Goal: Task Accomplishment & Management: Use online tool/utility

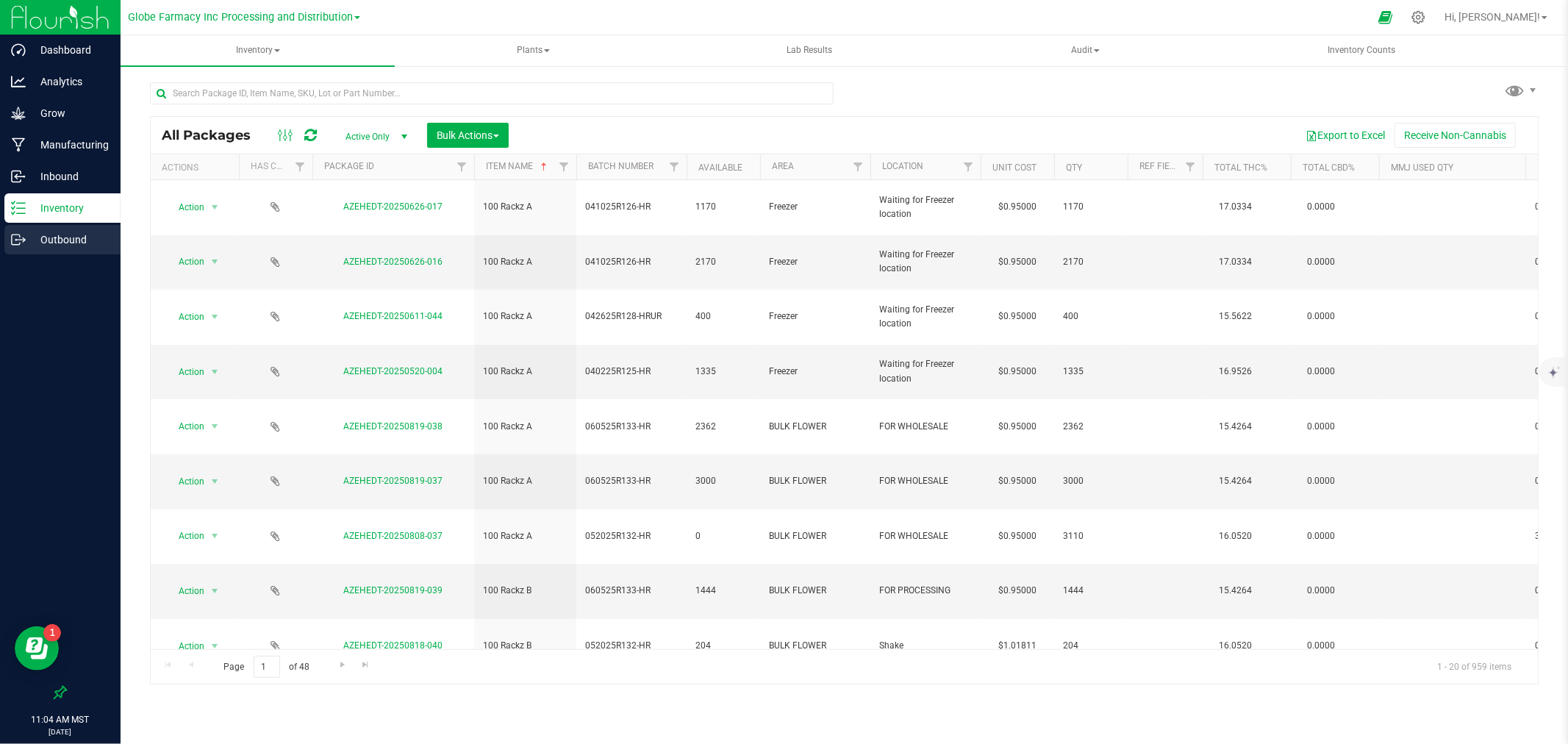
click at [97, 236] on p "Outbound" at bounding box center [70, 240] width 88 height 18
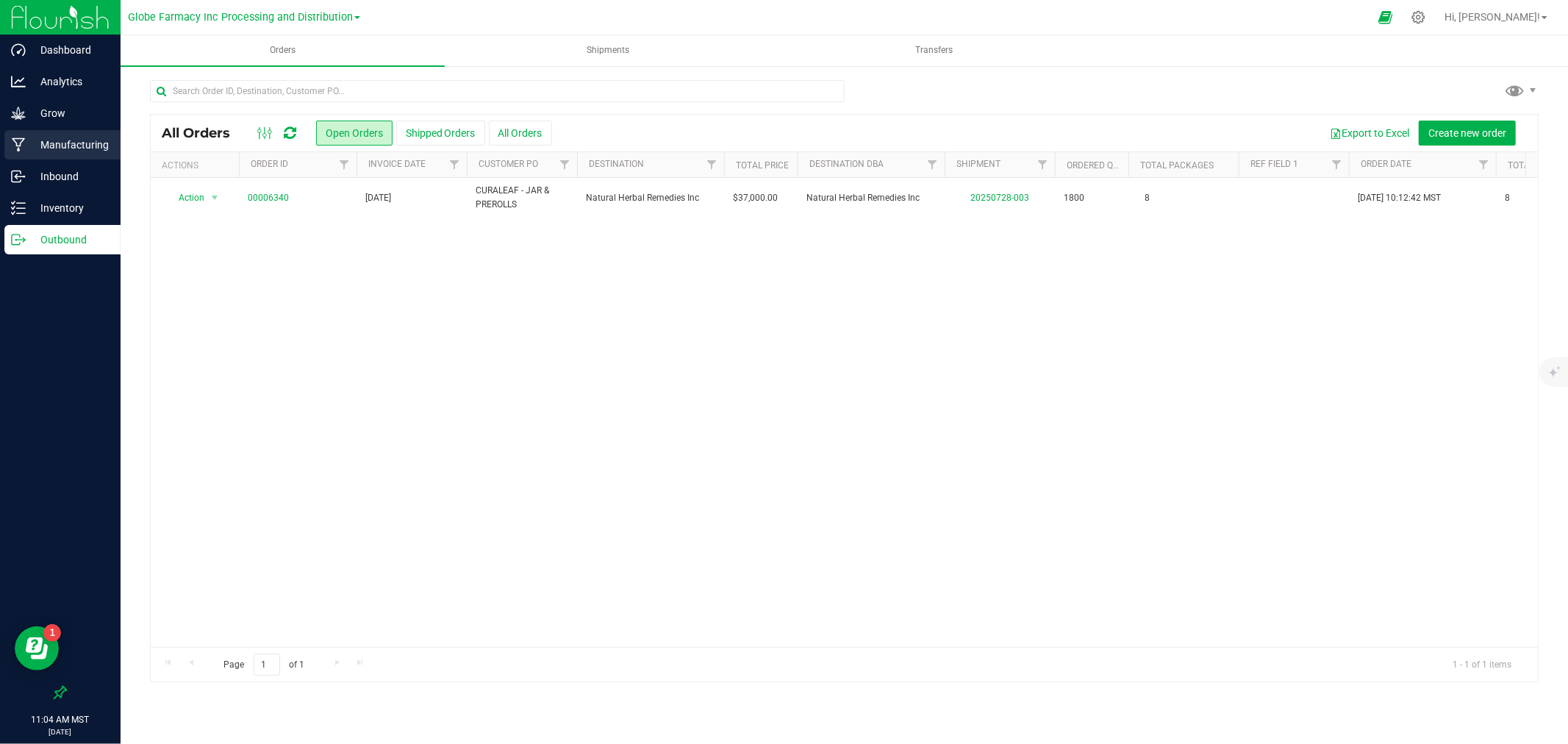
click at [85, 156] on div "Manufacturing" at bounding box center [62, 145] width 116 height 30
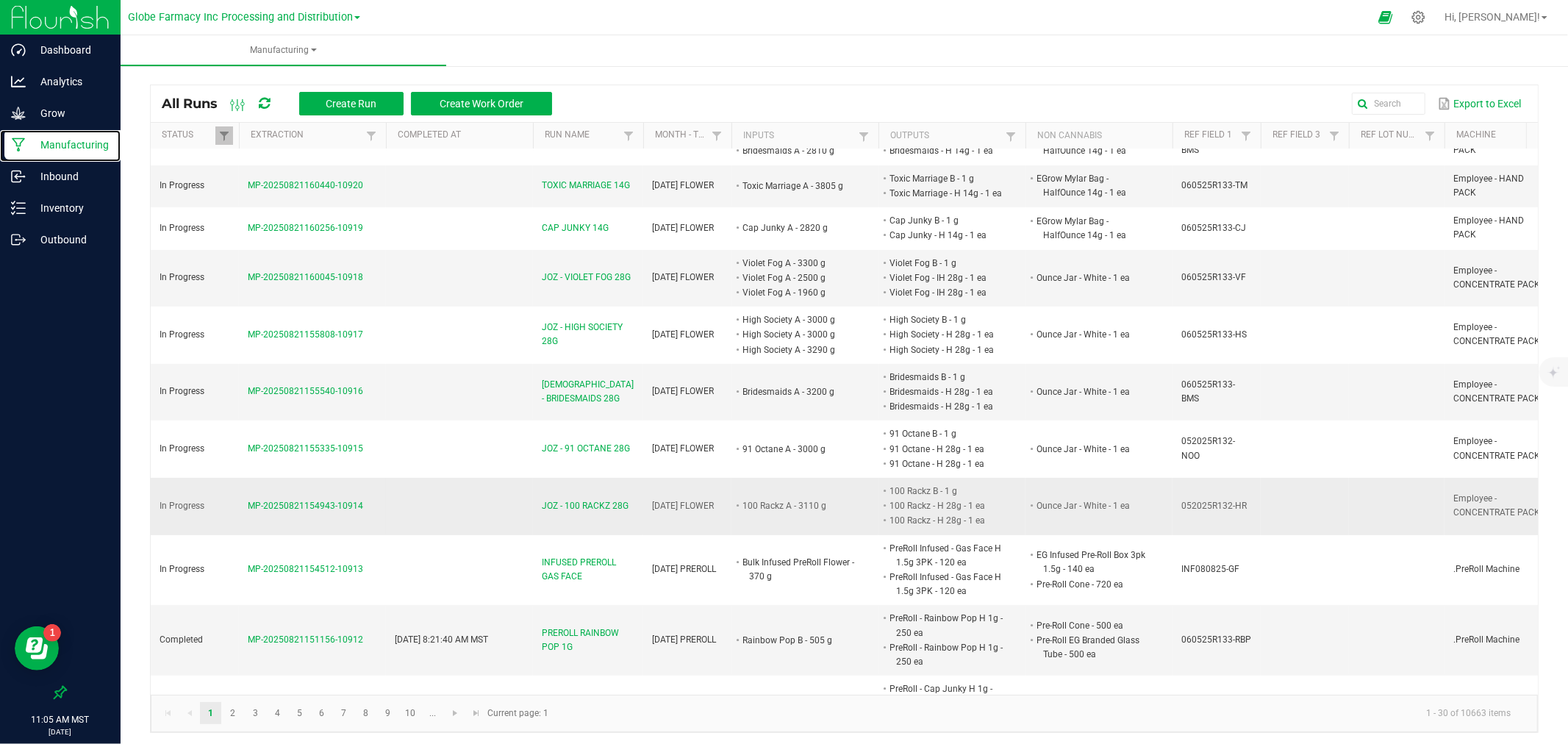
scroll to position [164, 0]
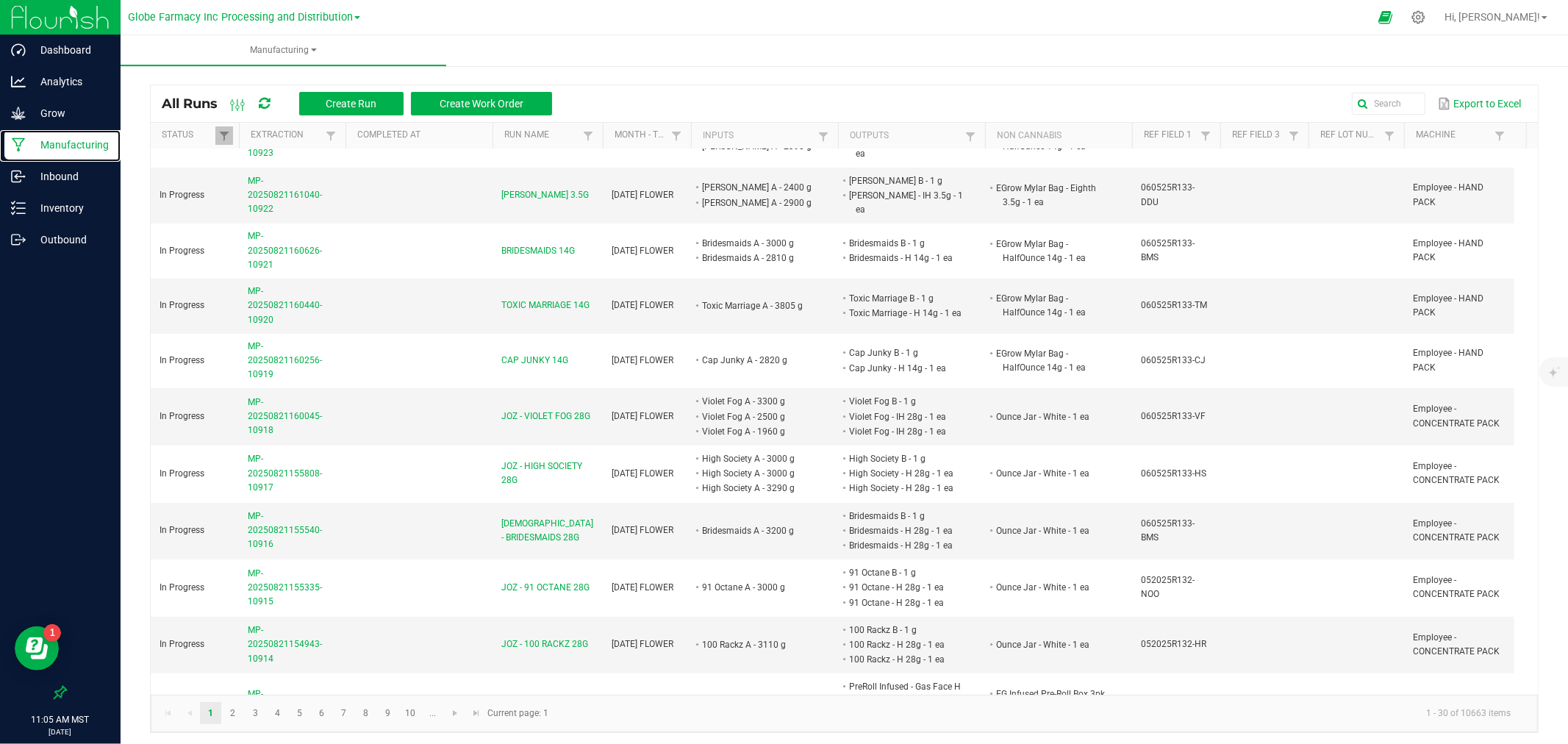
click at [343, 133] on span at bounding box center [343, 250] width 4 height 256
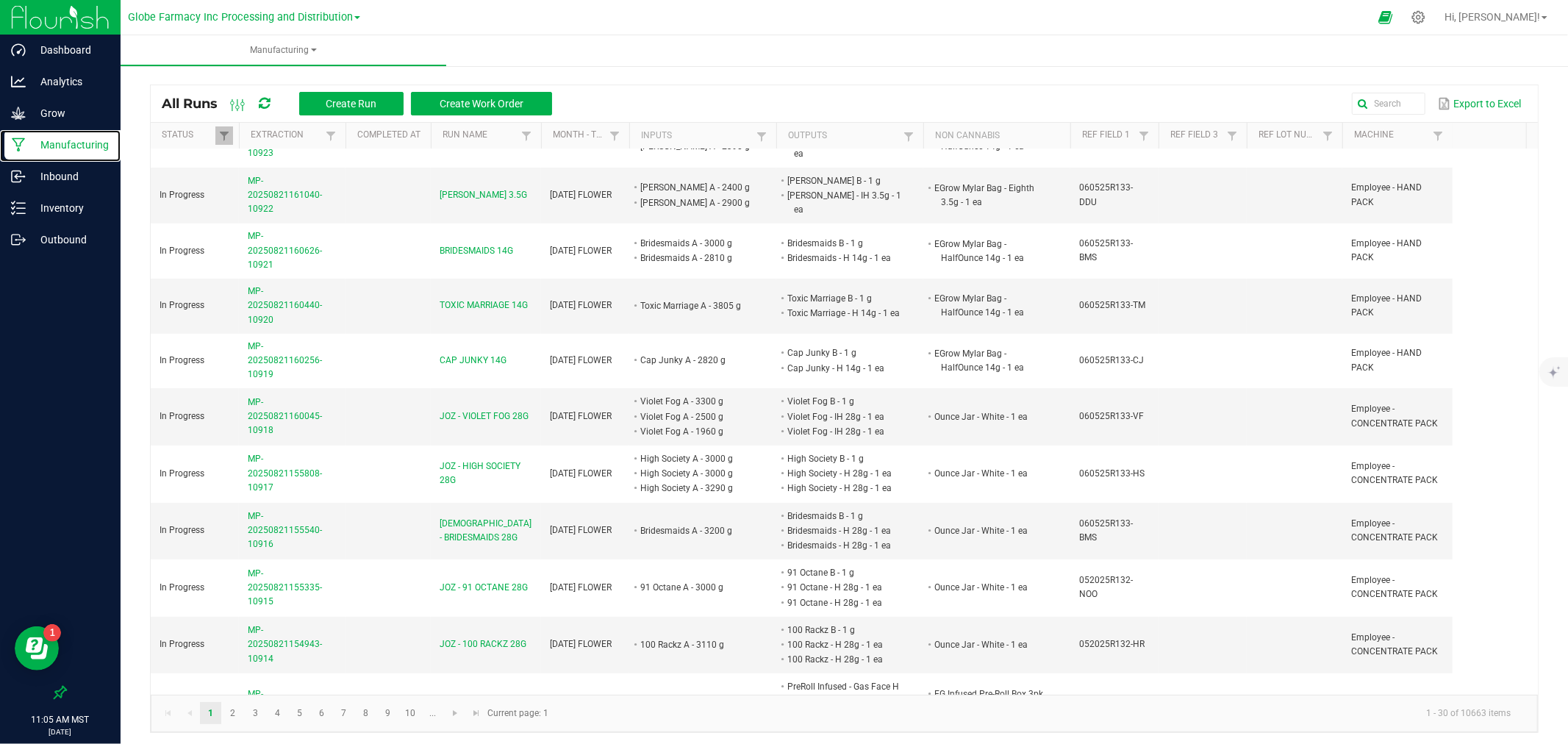
click at [429, 136] on span at bounding box center [429, 250] width 4 height 256
click at [28, 218] on div "Inventory" at bounding box center [62, 208] width 116 height 30
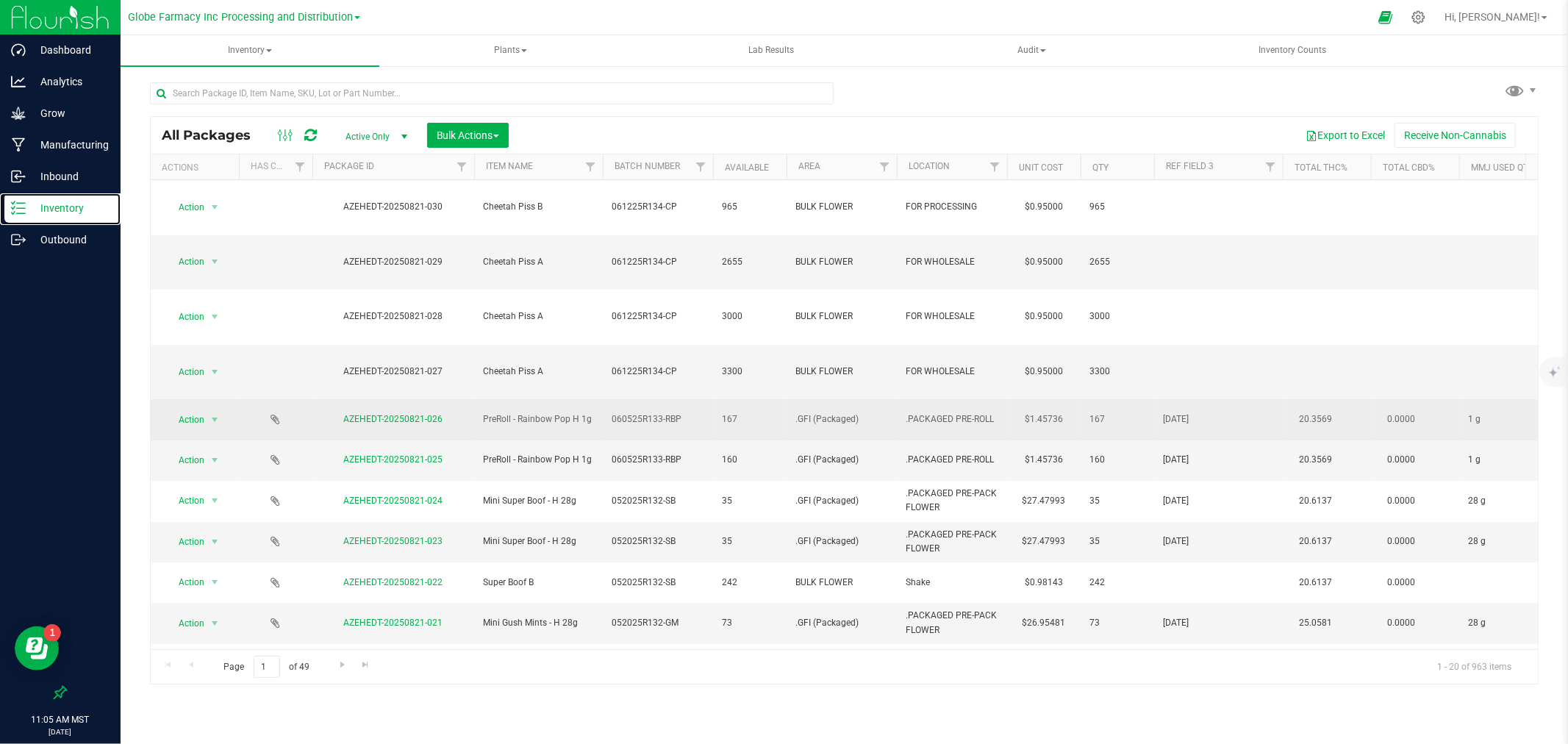
scroll to position [326, 0]
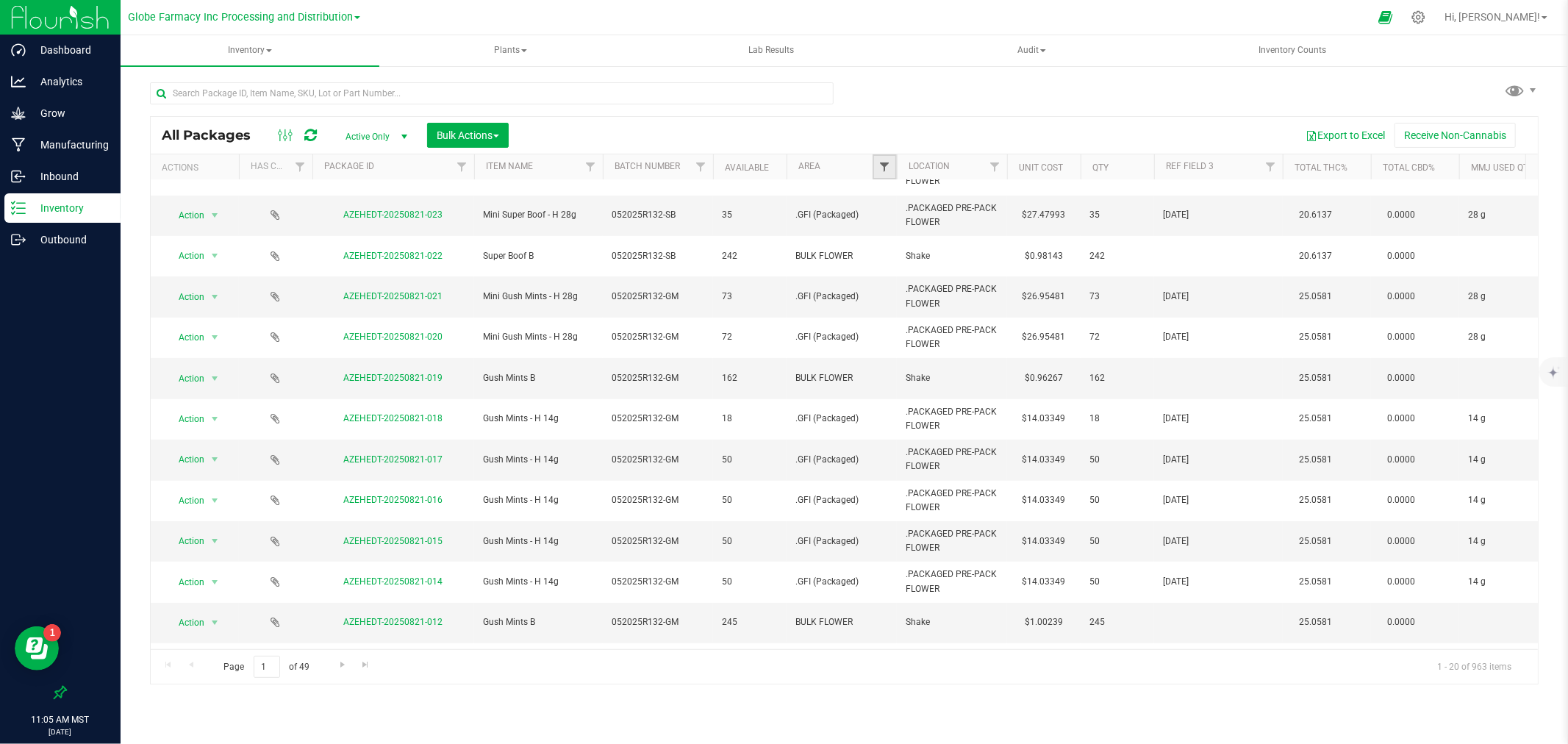
click at [884, 166] on span "Filter" at bounding box center [884, 167] width 12 height 12
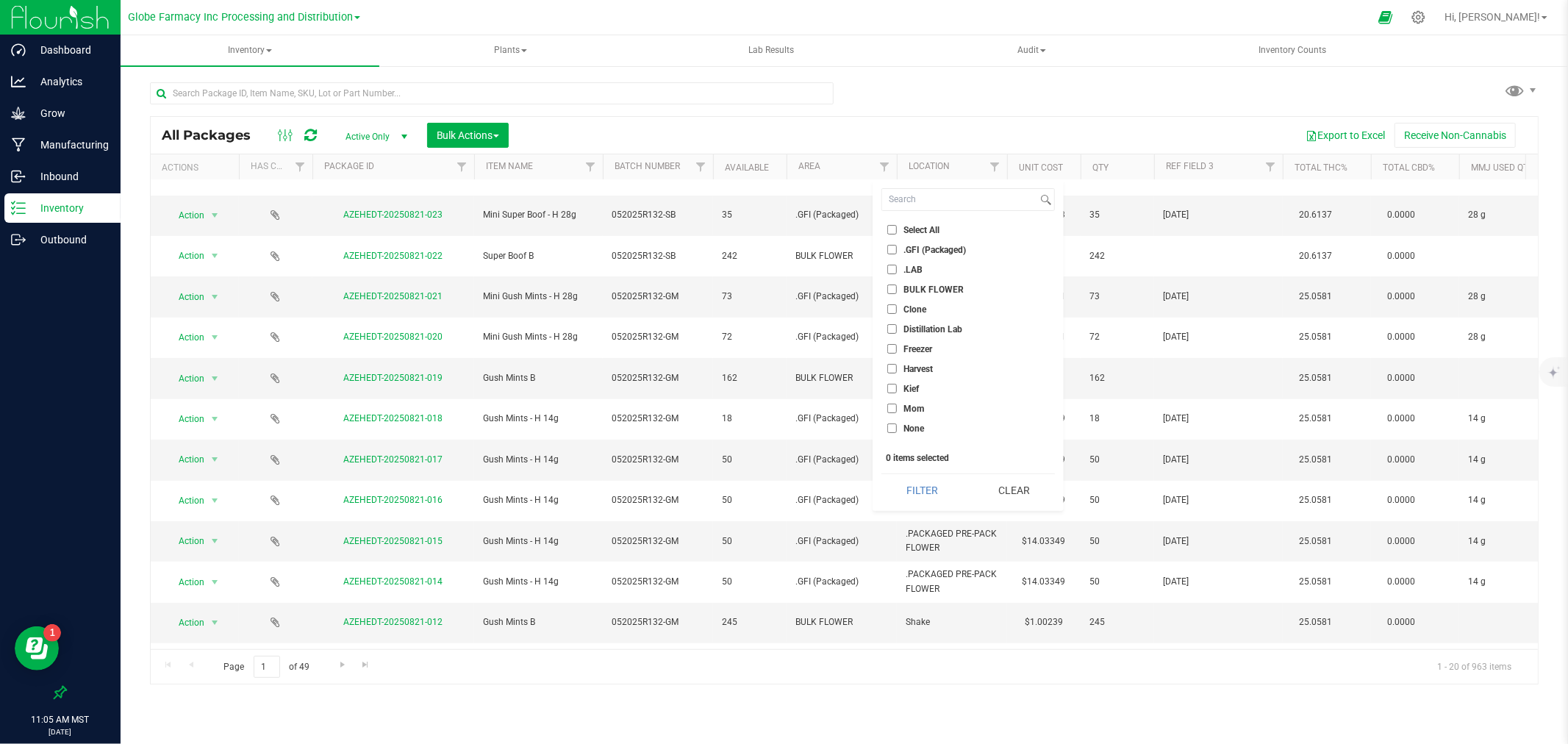
click at [930, 282] on li "BULK FLOWER" at bounding box center [968, 289] width 174 height 16
click at [930, 287] on span "BULK FLOWER" at bounding box center [933, 290] width 60 height 9
click at [897, 287] on input "BULK FLOWER" at bounding box center [891, 289] width 10 height 10
checkbox input "true"
click at [897, 487] on button "Filter" at bounding box center [922, 491] width 82 height 33
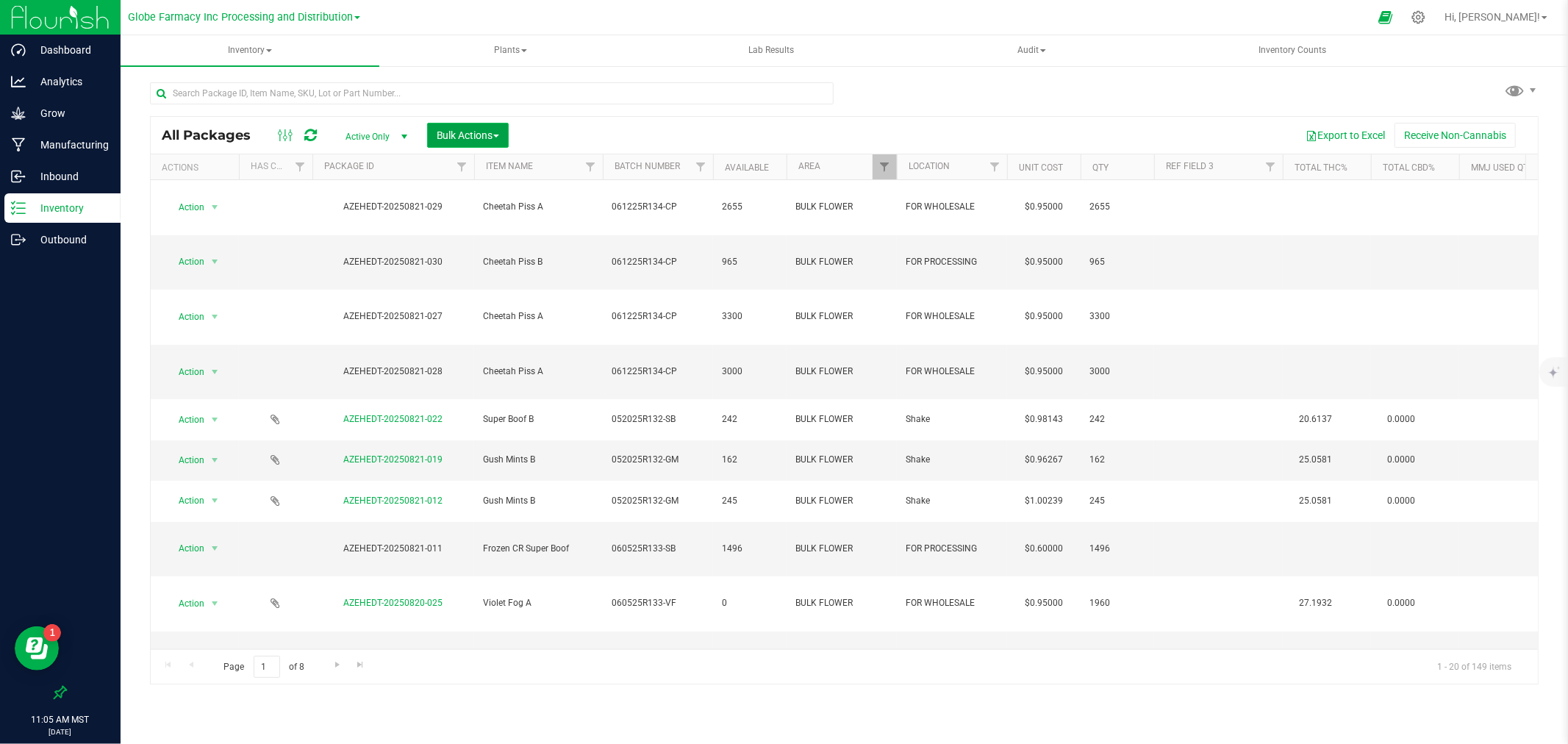
click at [471, 131] on span "Bulk Actions" at bounding box center [468, 135] width 62 height 12
click at [452, 241] on div "Locate packages" at bounding box center [483, 252] width 94 height 24
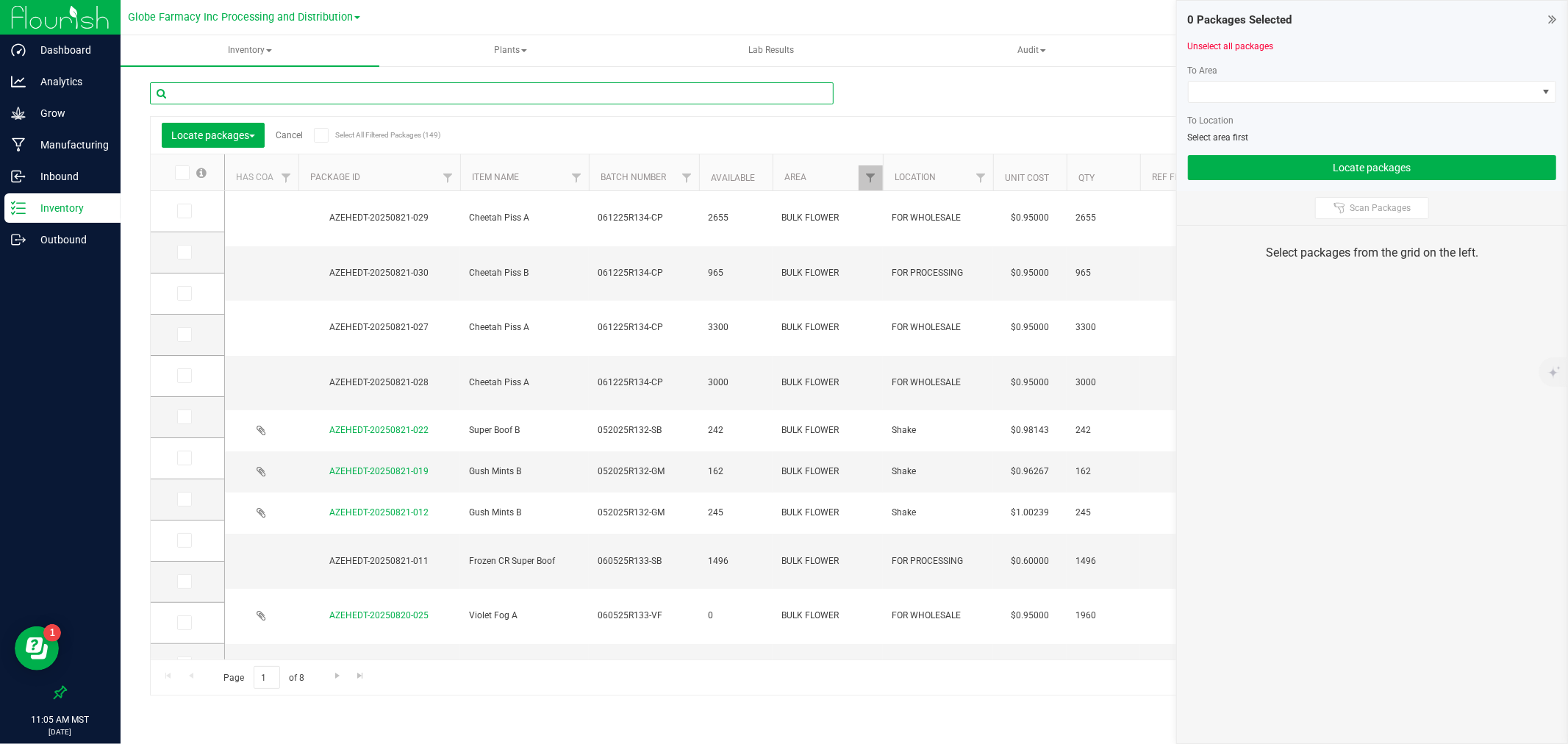
click at [380, 94] on input "text" at bounding box center [492, 94] width 683 height 22
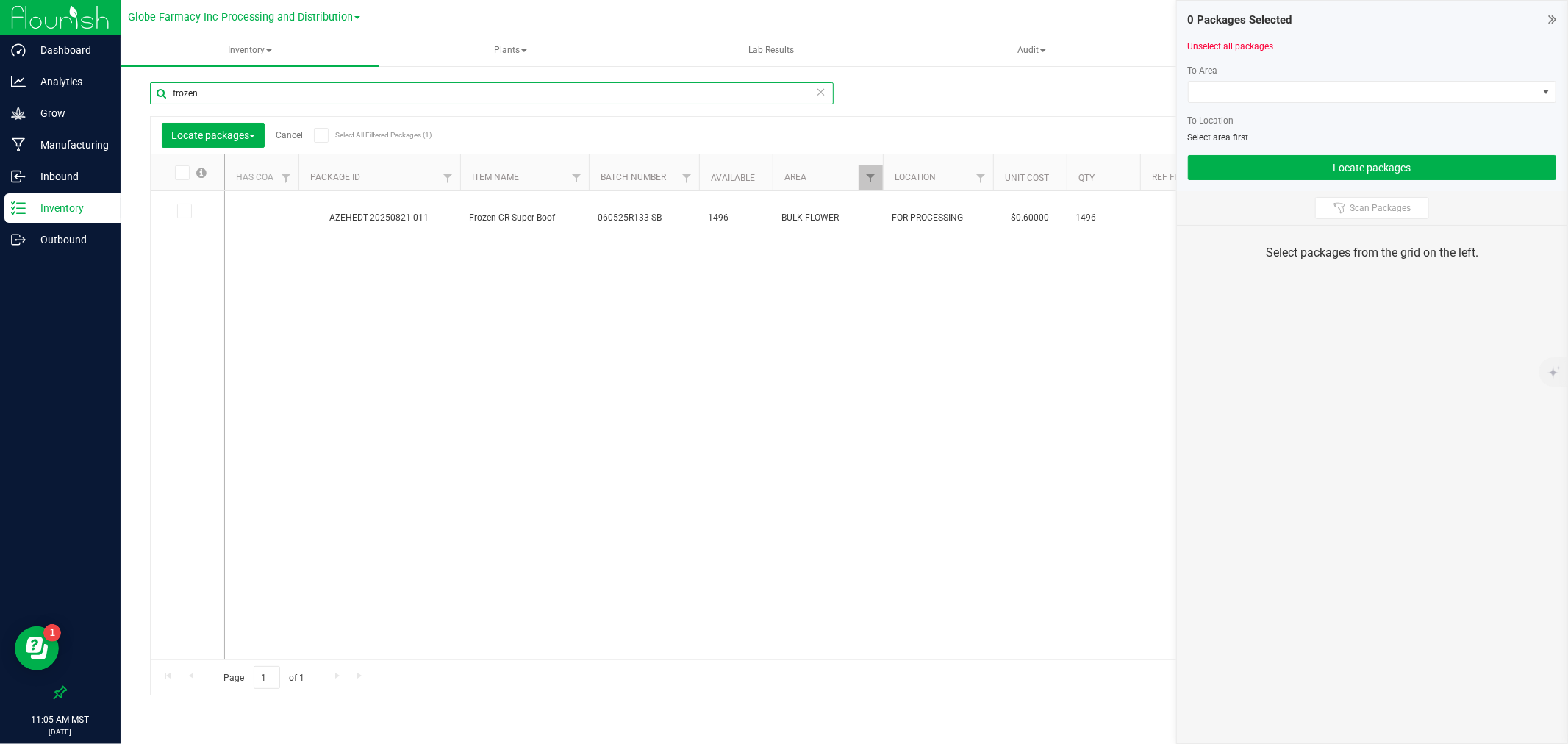
type input "frozen"
click at [189, 174] on span at bounding box center [182, 173] width 15 height 15
click at [0, 0] on input "checkbox" at bounding box center [0, 0] width 0 height 0
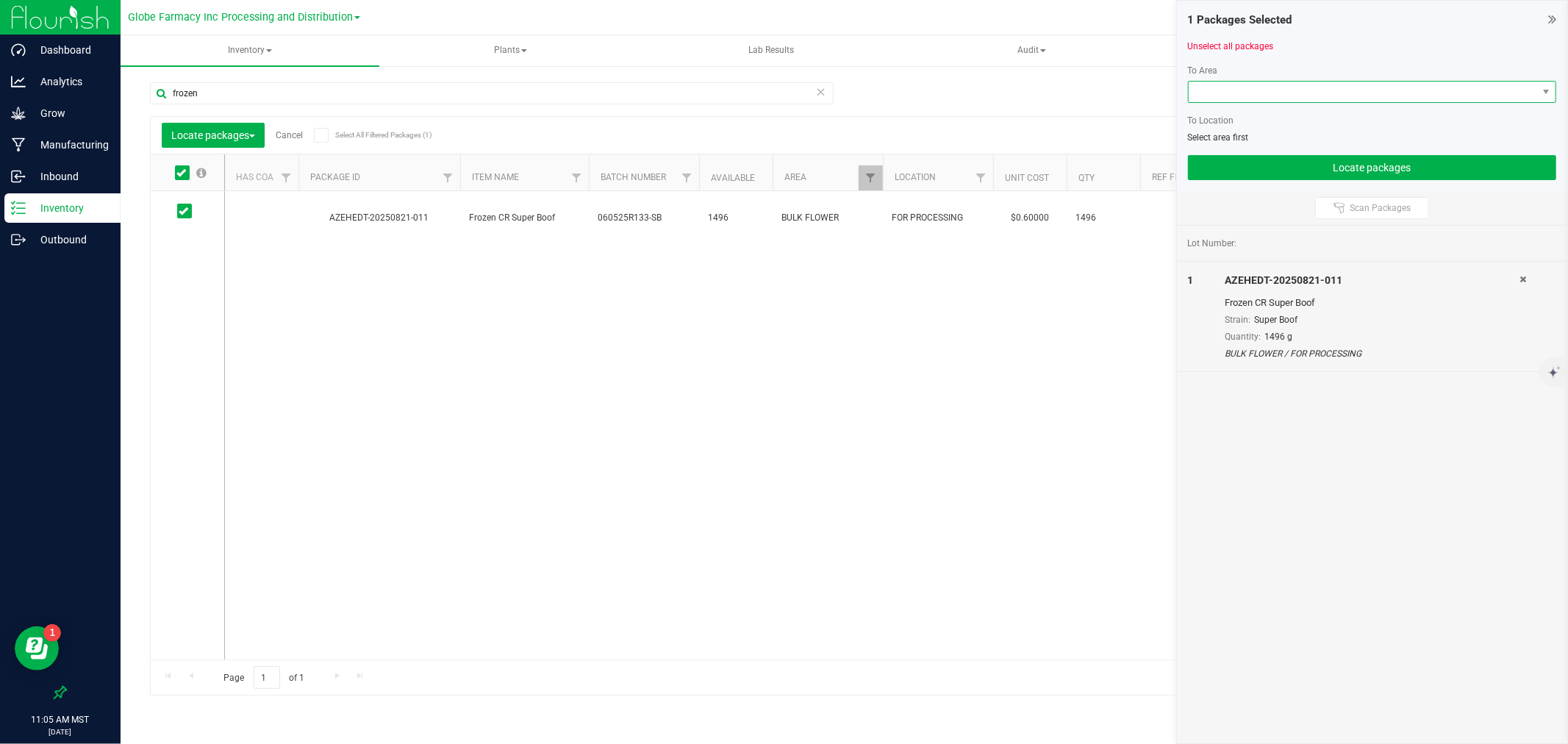
click at [1262, 81] on span at bounding box center [1372, 92] width 368 height 22
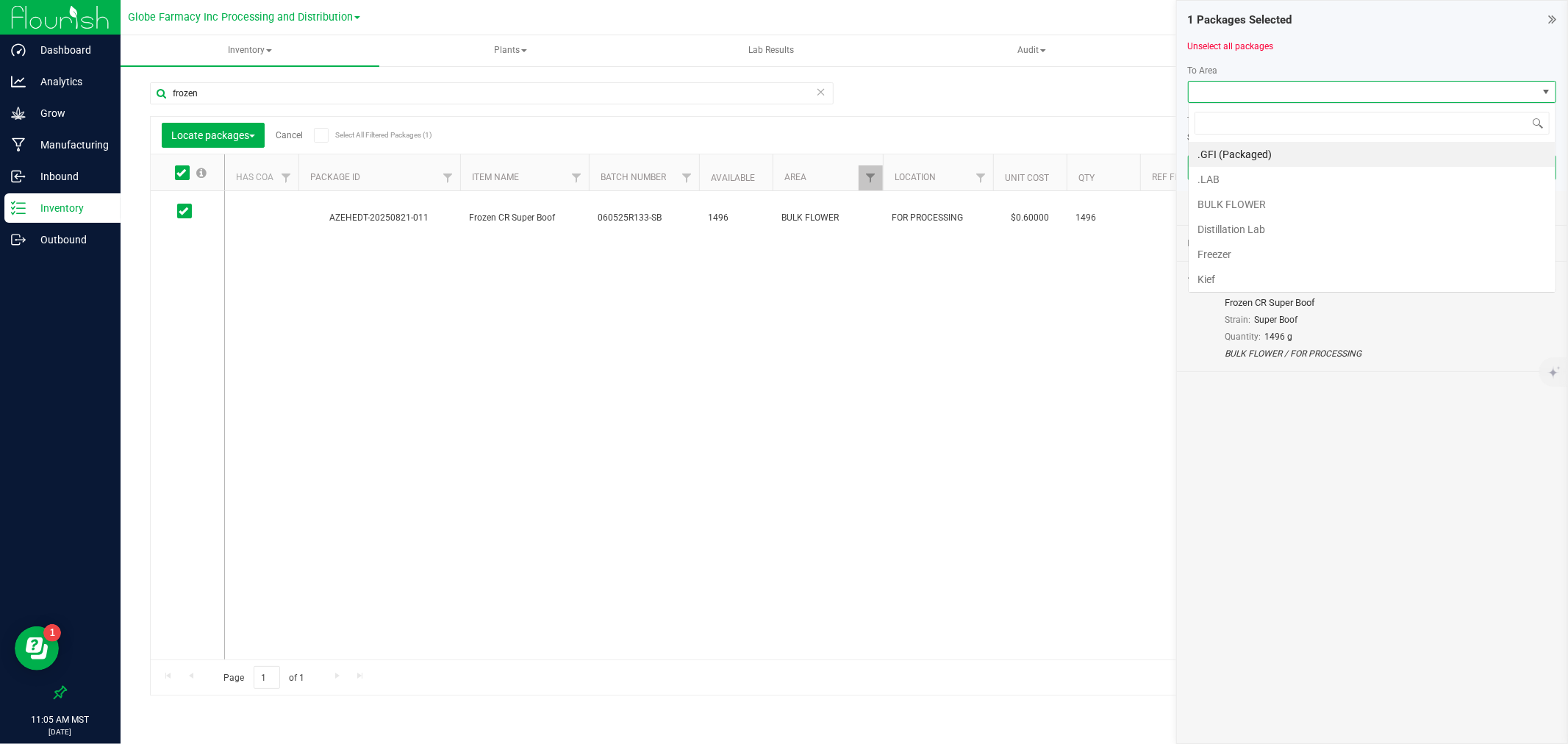
scroll to position [22, 368]
click at [1247, 253] on li "Freezer" at bounding box center [1372, 255] width 367 height 25
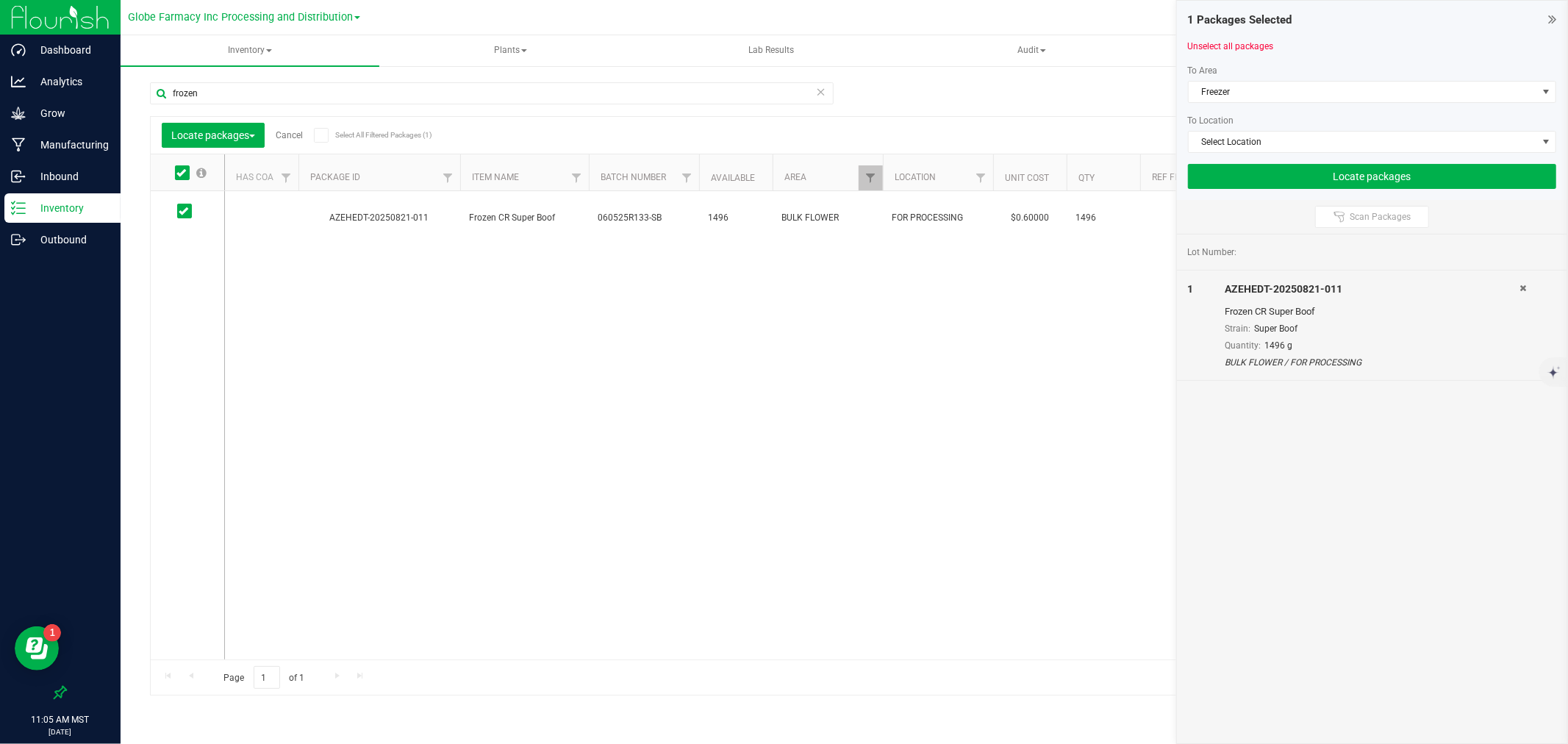
click at [1253, 159] on div at bounding box center [1372, 158] width 368 height 11
click at [1253, 168] on button "Locate packages" at bounding box center [1372, 177] width 368 height 25
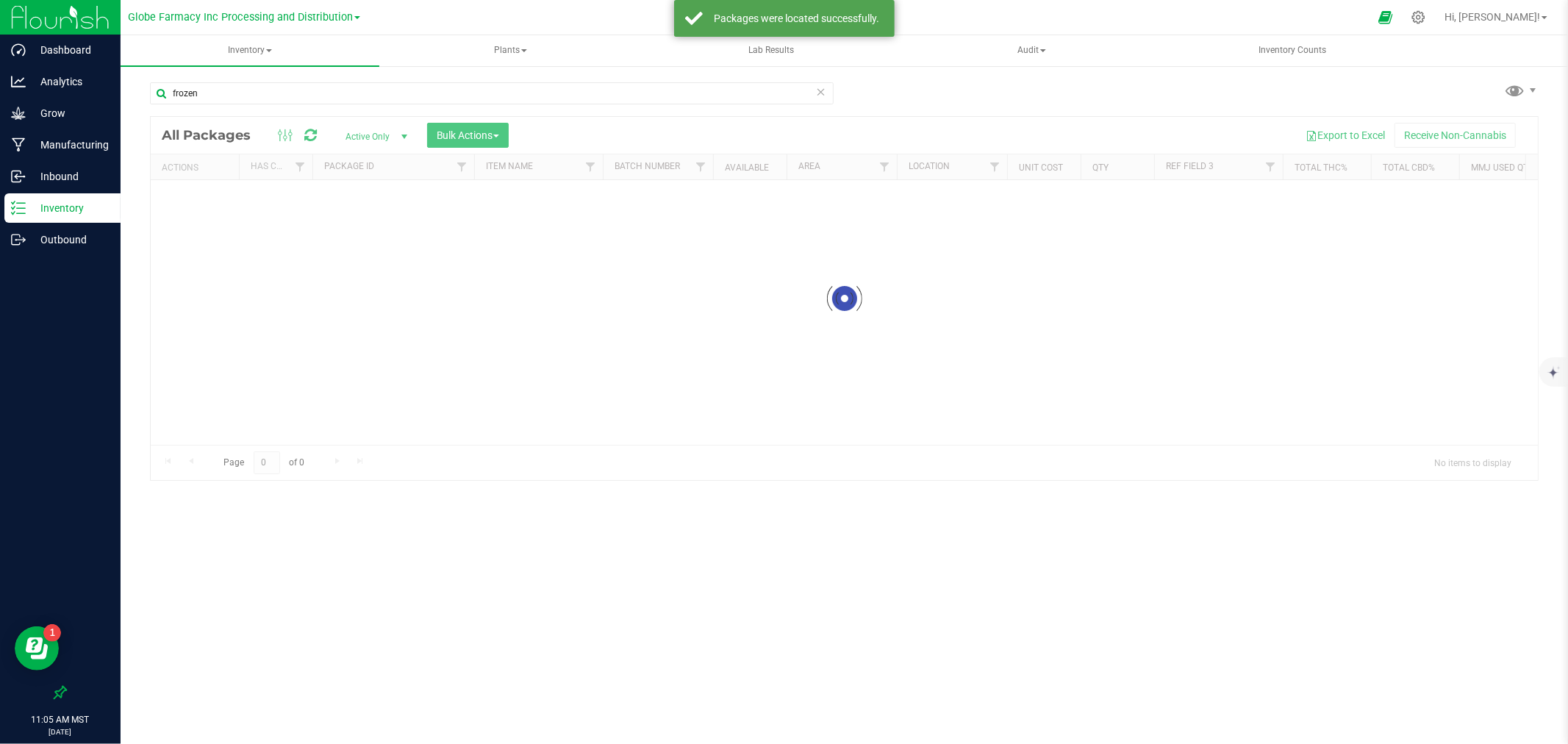
click at [820, 87] on icon at bounding box center [821, 91] width 10 height 18
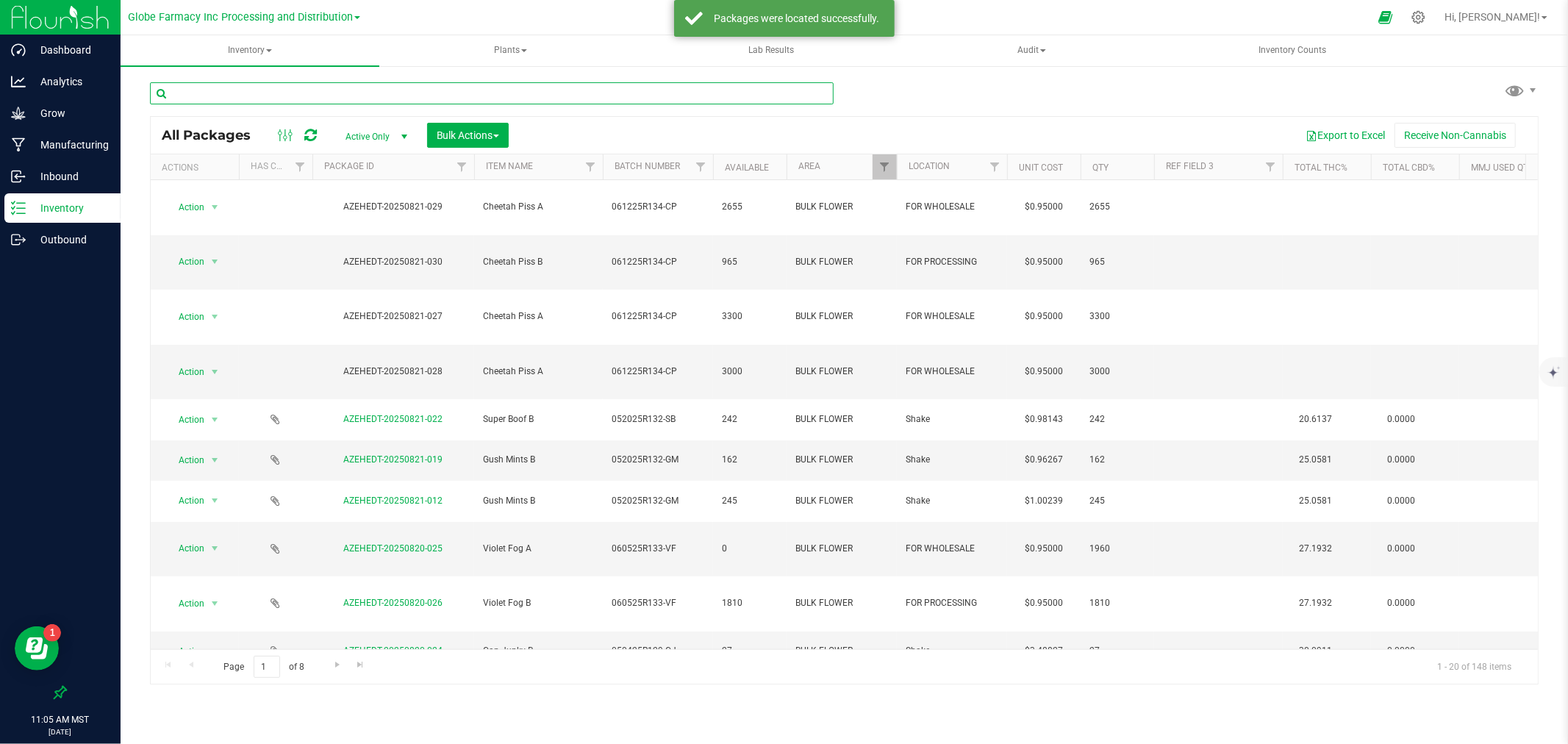
click at [459, 83] on input "text" at bounding box center [492, 94] width 683 height 22
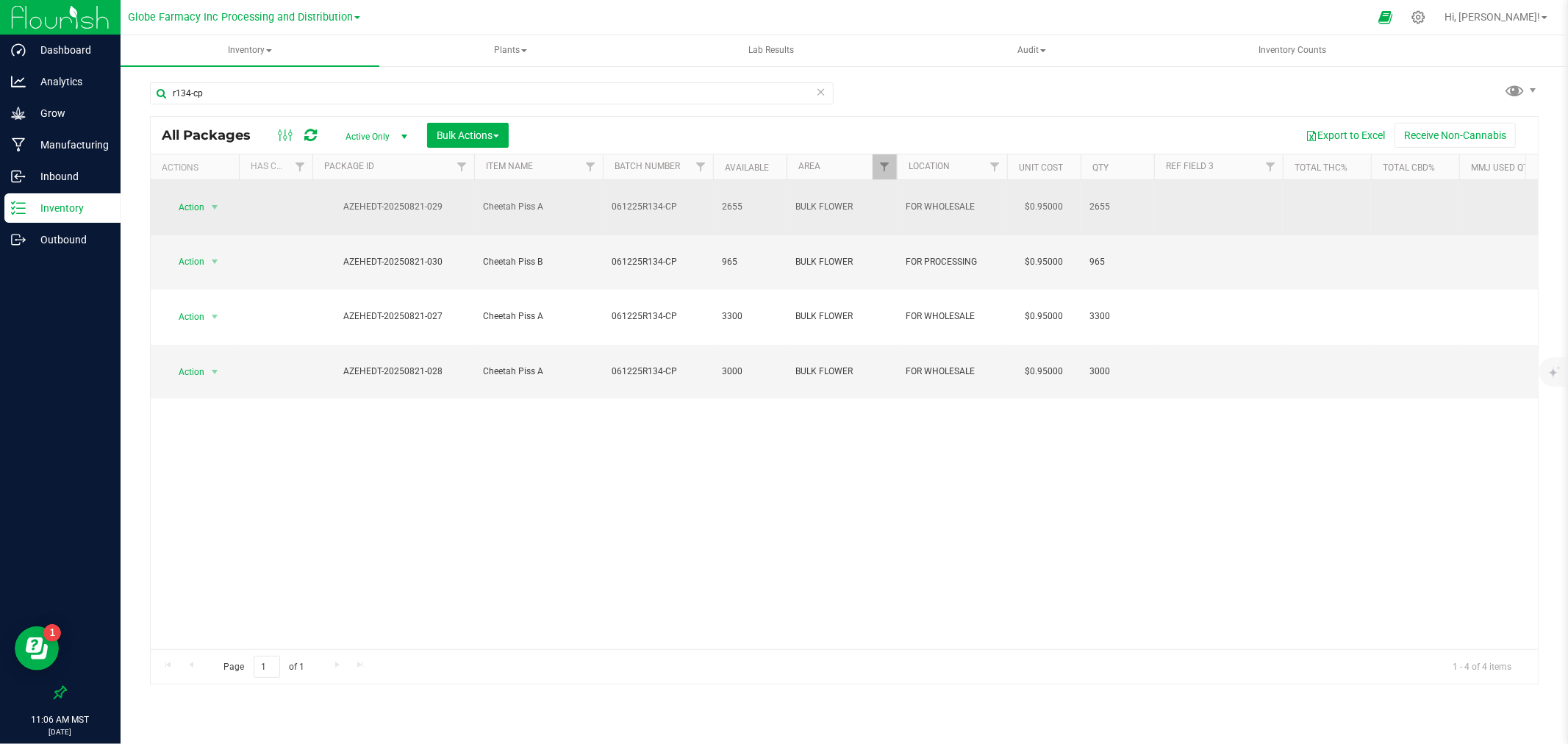
click at [608, 199] on td "061225R134-CP" at bounding box center [657, 207] width 110 height 55
click at [608, 199] on input "061225R134-CP" at bounding box center [654, 207] width 105 height 23
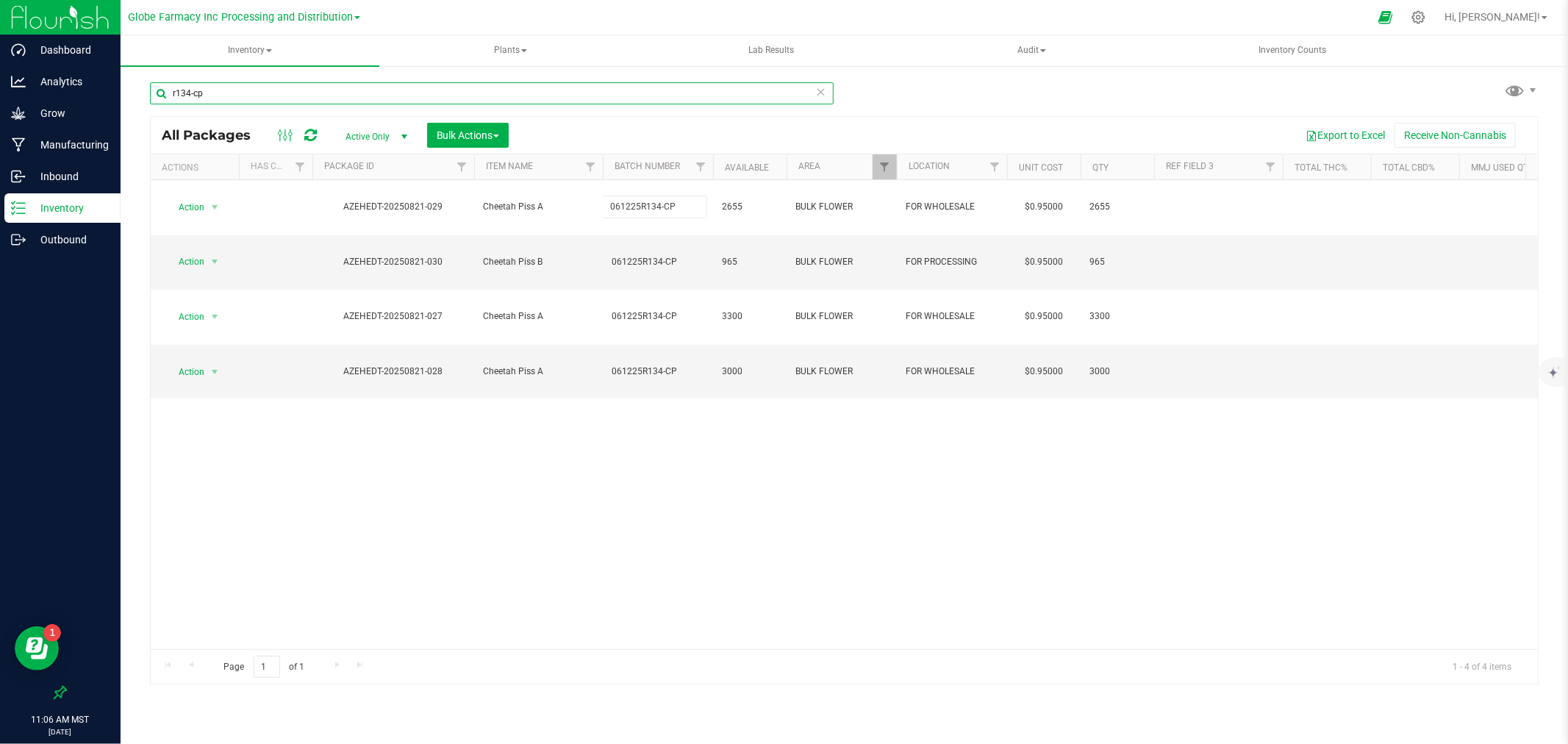
click at [454, 102] on input "r134-cp" at bounding box center [492, 94] width 683 height 22
paste input "061225R134-CP"
type input "061225R134-CP"
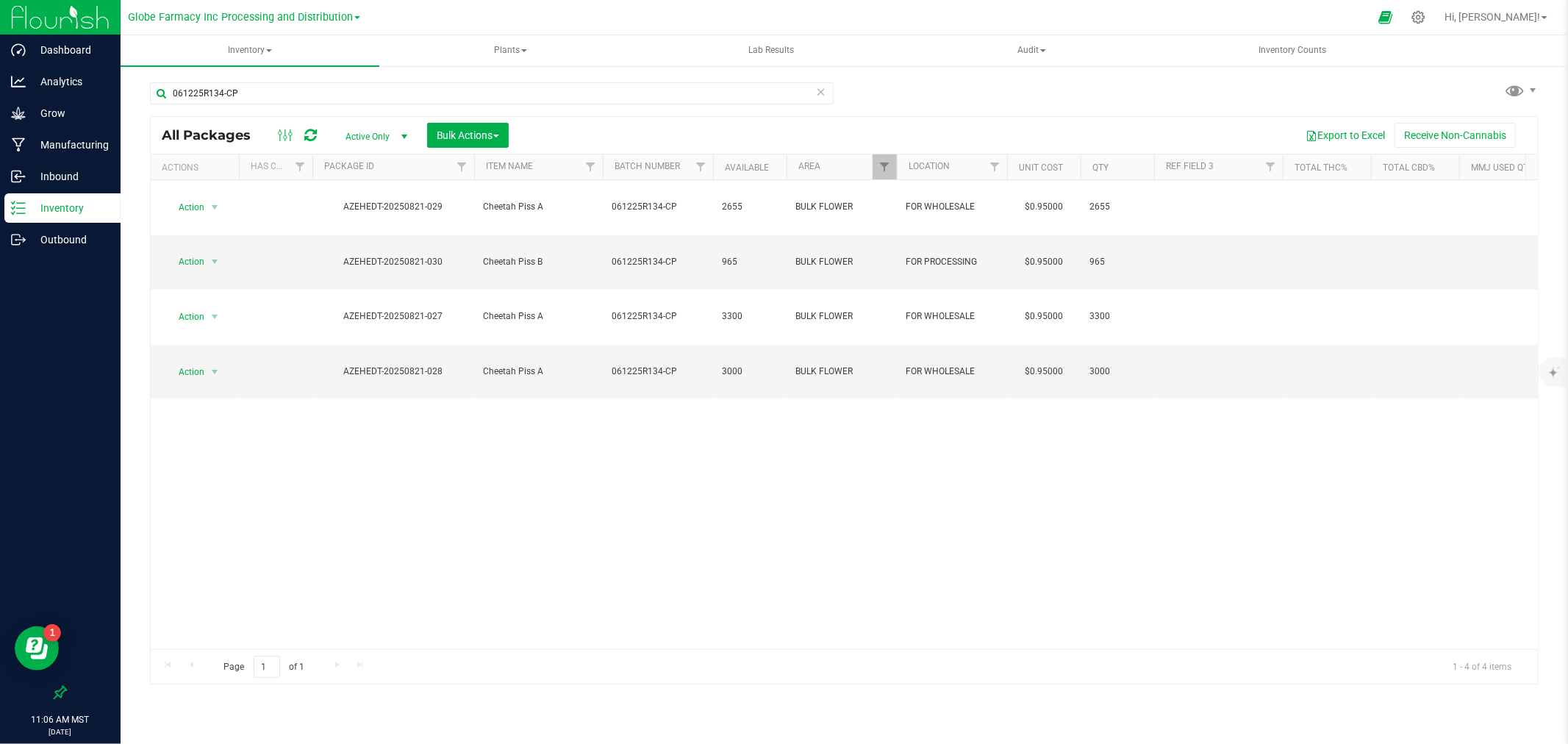
click at [665, 200] on span "061225R134-CP" at bounding box center [657, 207] width 93 height 14
type input "061225R134-C"
click at [701, 370] on div "All Packages Active Only Active Only Lab Samples Locked All Bulk Actions Add to…" at bounding box center [844, 401] width 1388 height 569
click at [659, 345] on td "061225R134-CP" at bounding box center [657, 372] width 110 height 54
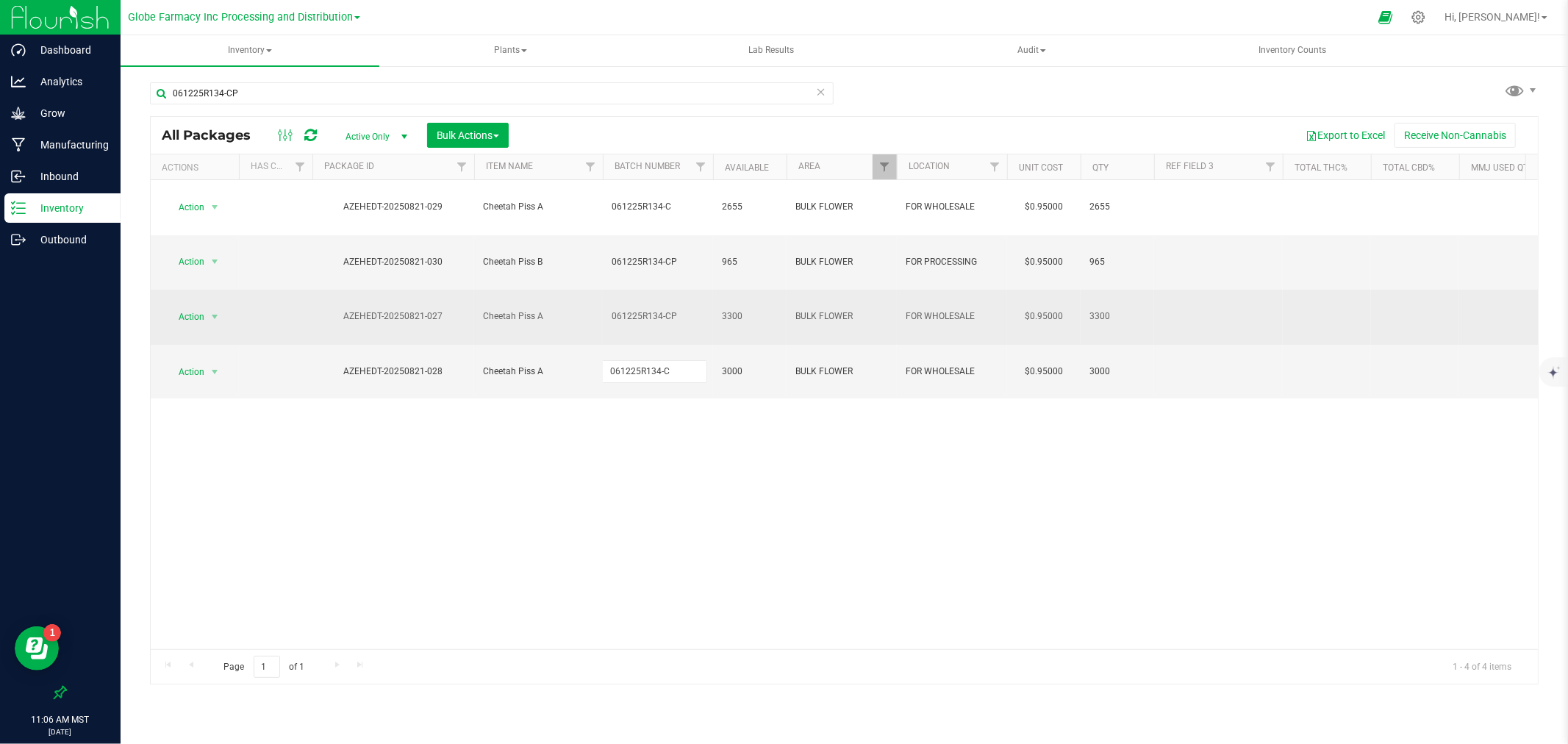
type input "061225R134-C"
click at [677, 268] on div "All Packages Active Only Active Only Lab Samples Locked All Bulk Actions Add to…" at bounding box center [844, 401] width 1388 height 569
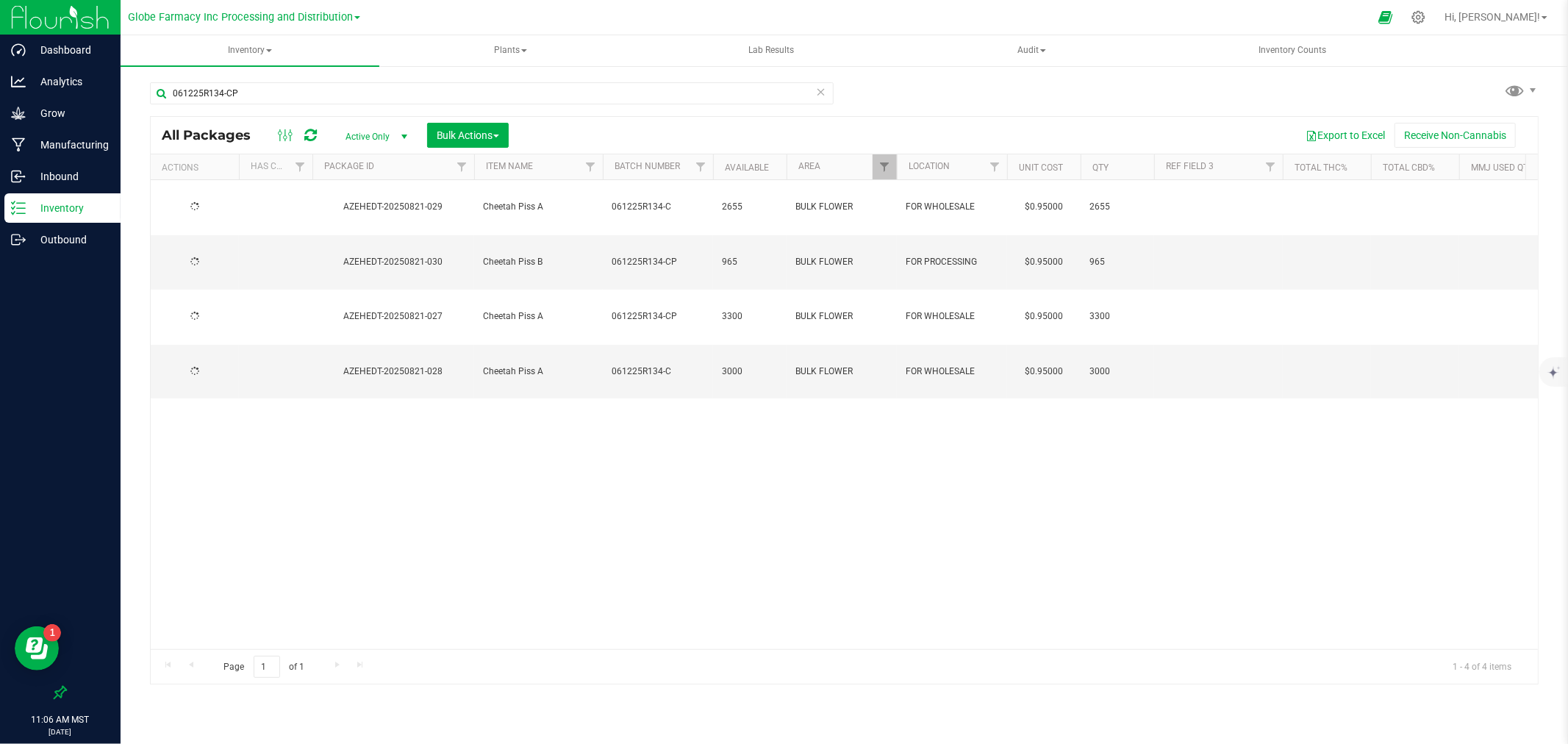
click at [677, 310] on span "061225R134-CP" at bounding box center [657, 317] width 93 height 14
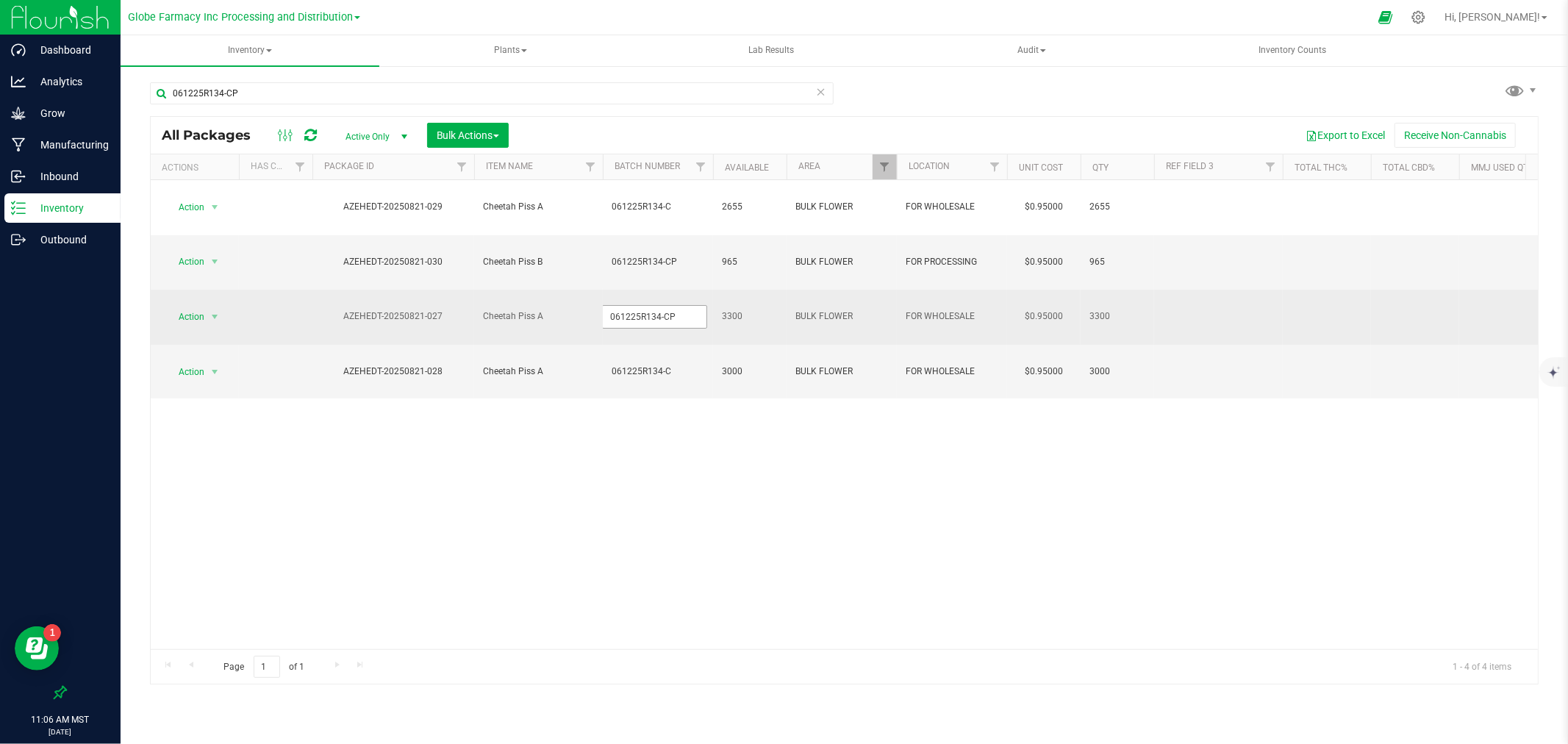
type input "061225R134-C"
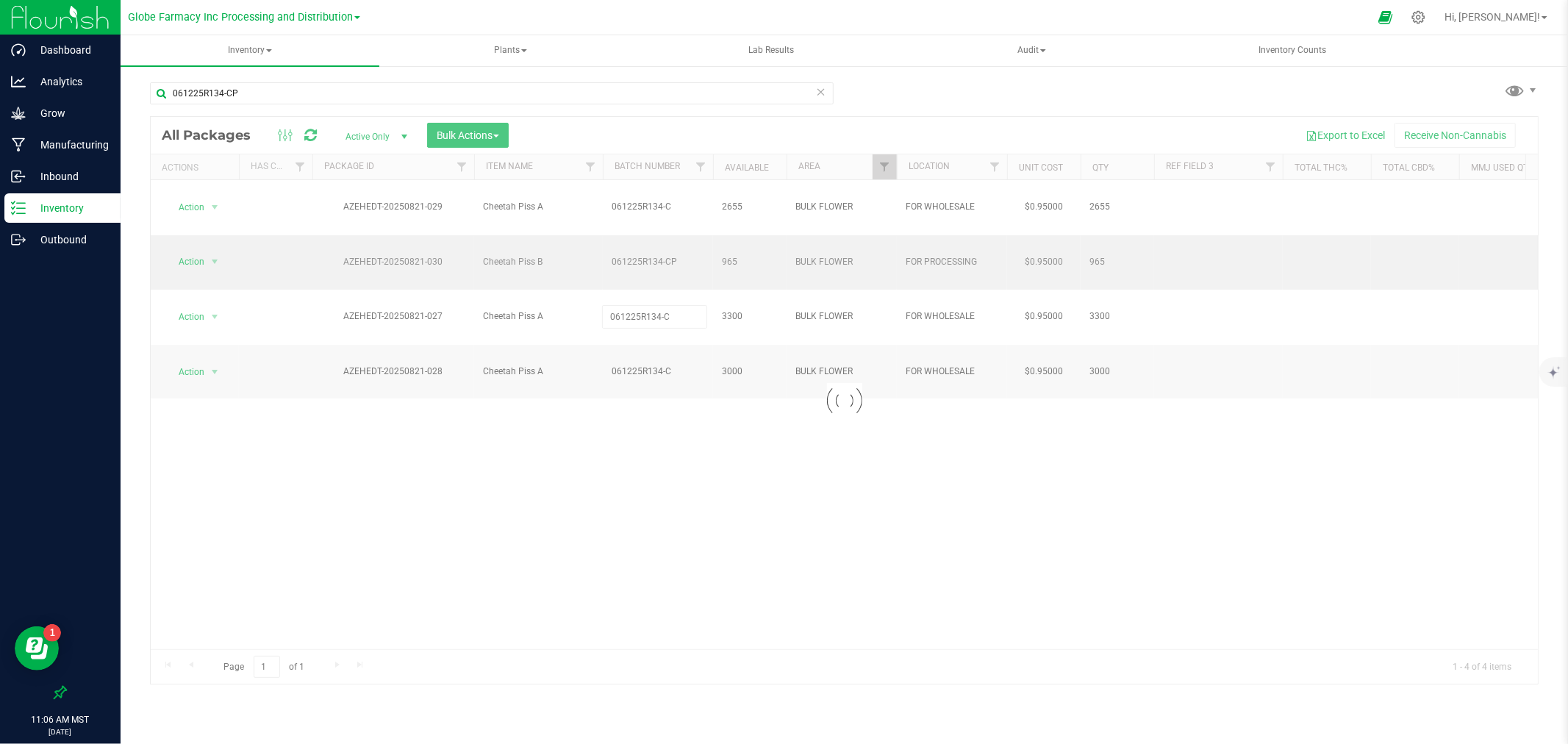
click at [678, 245] on div "Loading... All Packages Active Only Active Only Lab Samples Locked All Bulk Act…" at bounding box center [844, 401] width 1388 height 569
click at [679, 237] on div at bounding box center [844, 401] width 1387 height 568
type input "061225R134-C"
click at [691, 415] on div "All Packages Active Only Active Only Lab Samples Locked All Bulk Actions Add to…" at bounding box center [844, 401] width 1388 height 569
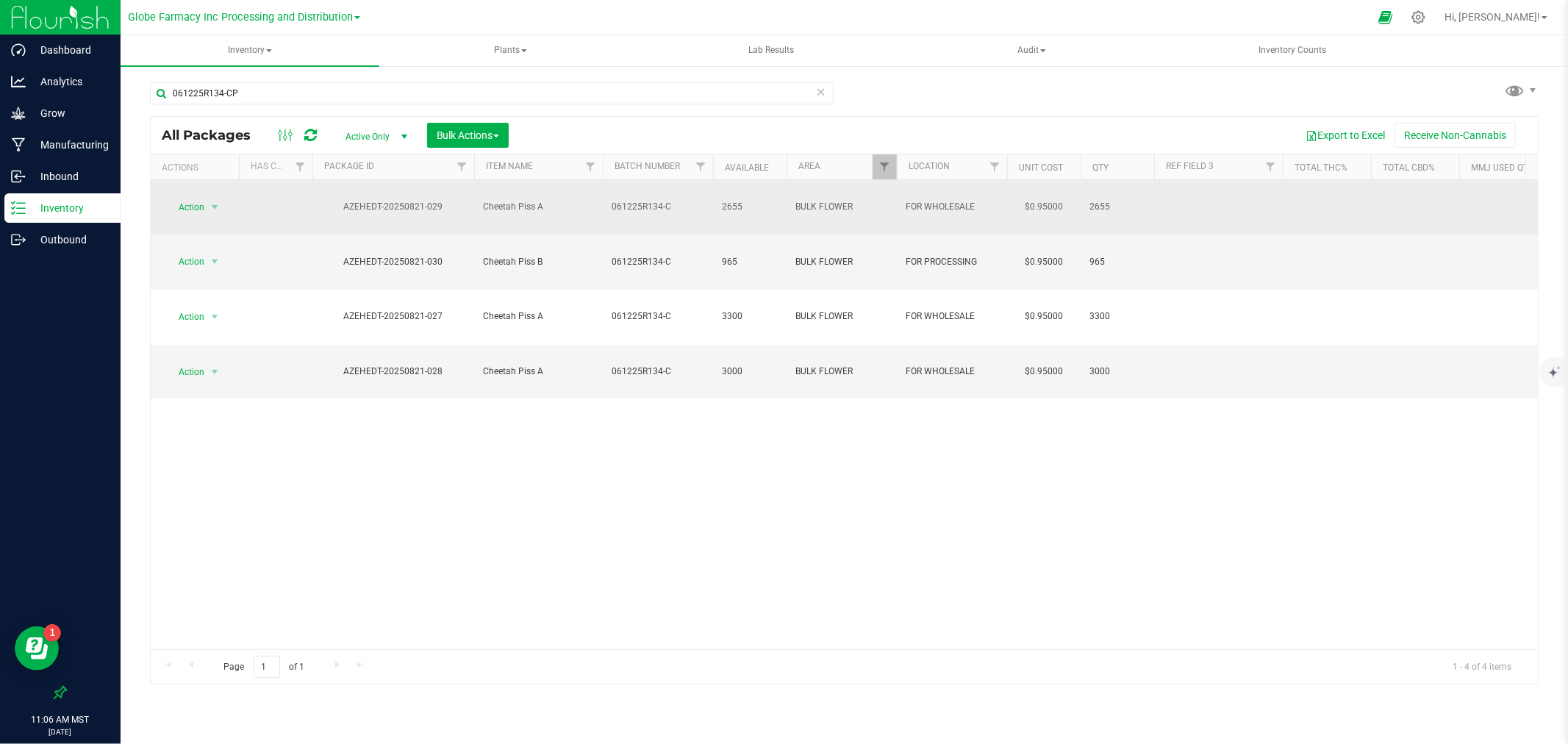
click at [638, 200] on span "061225R134-C" at bounding box center [657, 207] width 93 height 14
click at [638, 199] on input "061225R134-C" at bounding box center [654, 207] width 105 height 23
type input "061225R134-CP"
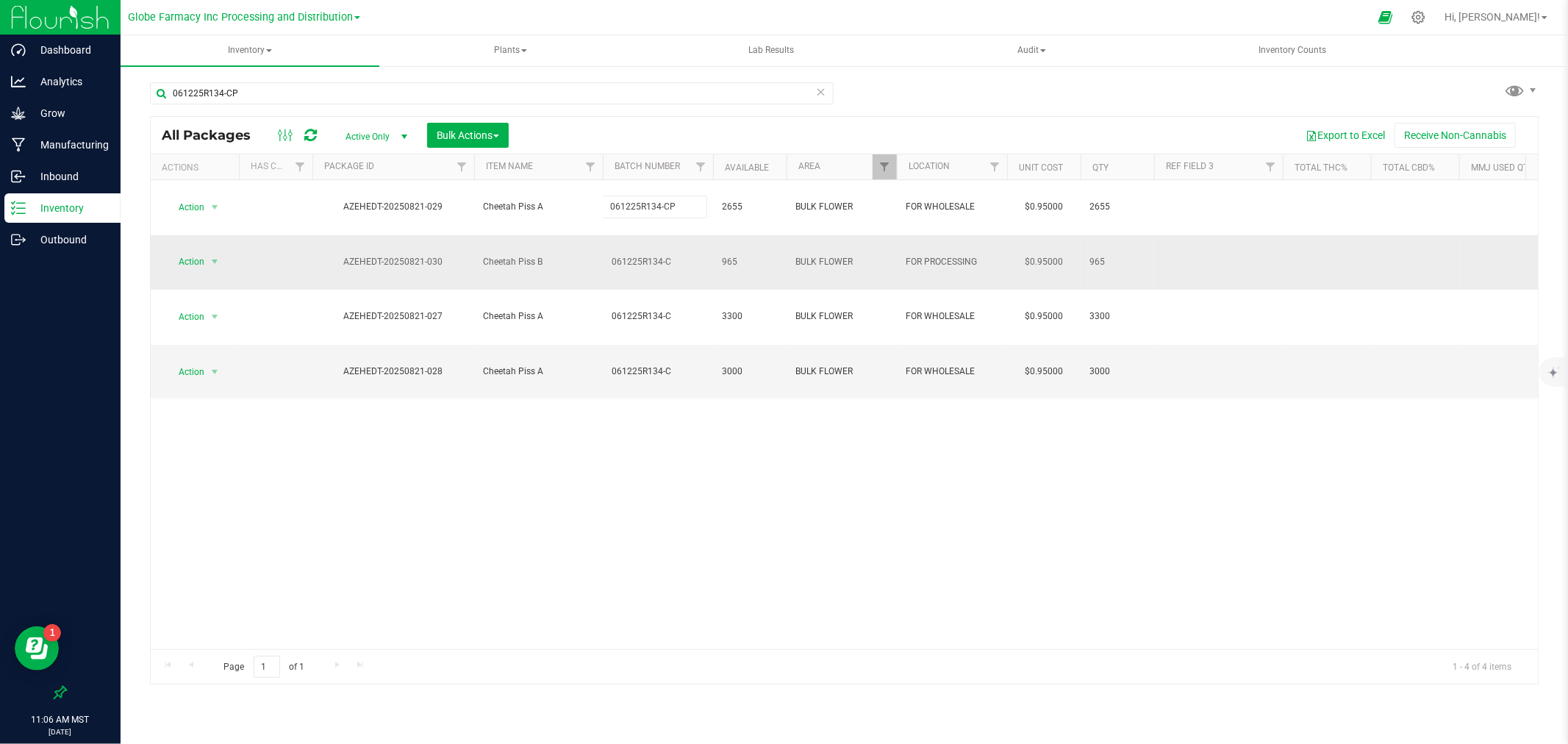
click at [634, 243] on div "All Packages Active Only Active Only Lab Samples Locked All Bulk Actions Add to…" at bounding box center [844, 401] width 1388 height 569
click at [634, 255] on span "061225R134-C" at bounding box center [657, 262] width 93 height 14
click at [634, 250] on input "061225R134-C" at bounding box center [654, 262] width 105 height 23
type input "061225R134-CP"
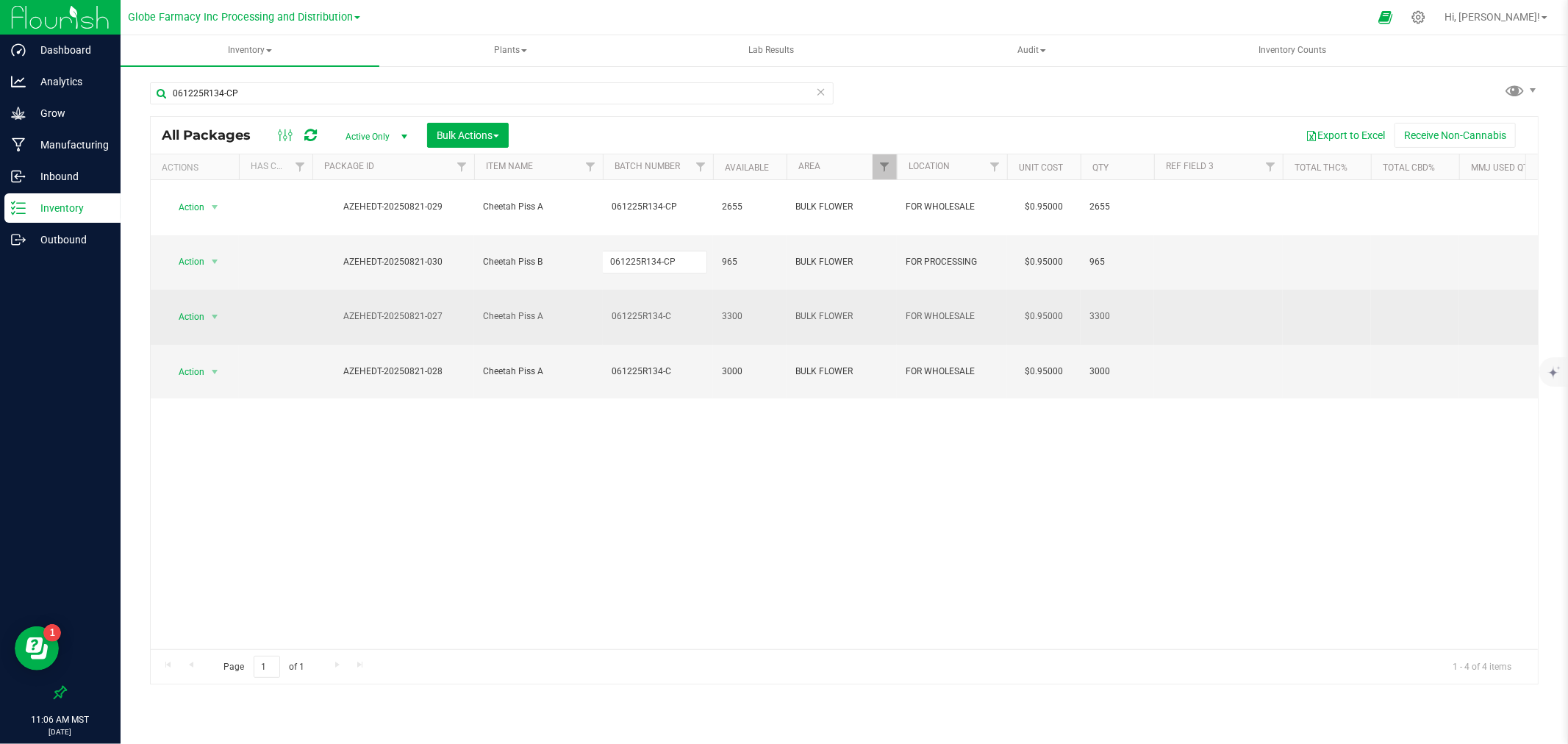
click at [625, 268] on div "All Packages Active Only Active Only Lab Samples Locked All Bulk Actions Add to…" at bounding box center [844, 401] width 1388 height 569
click at [625, 305] on input "061225R134-C" at bounding box center [654, 317] width 105 height 23
type input "061225R134-CP"
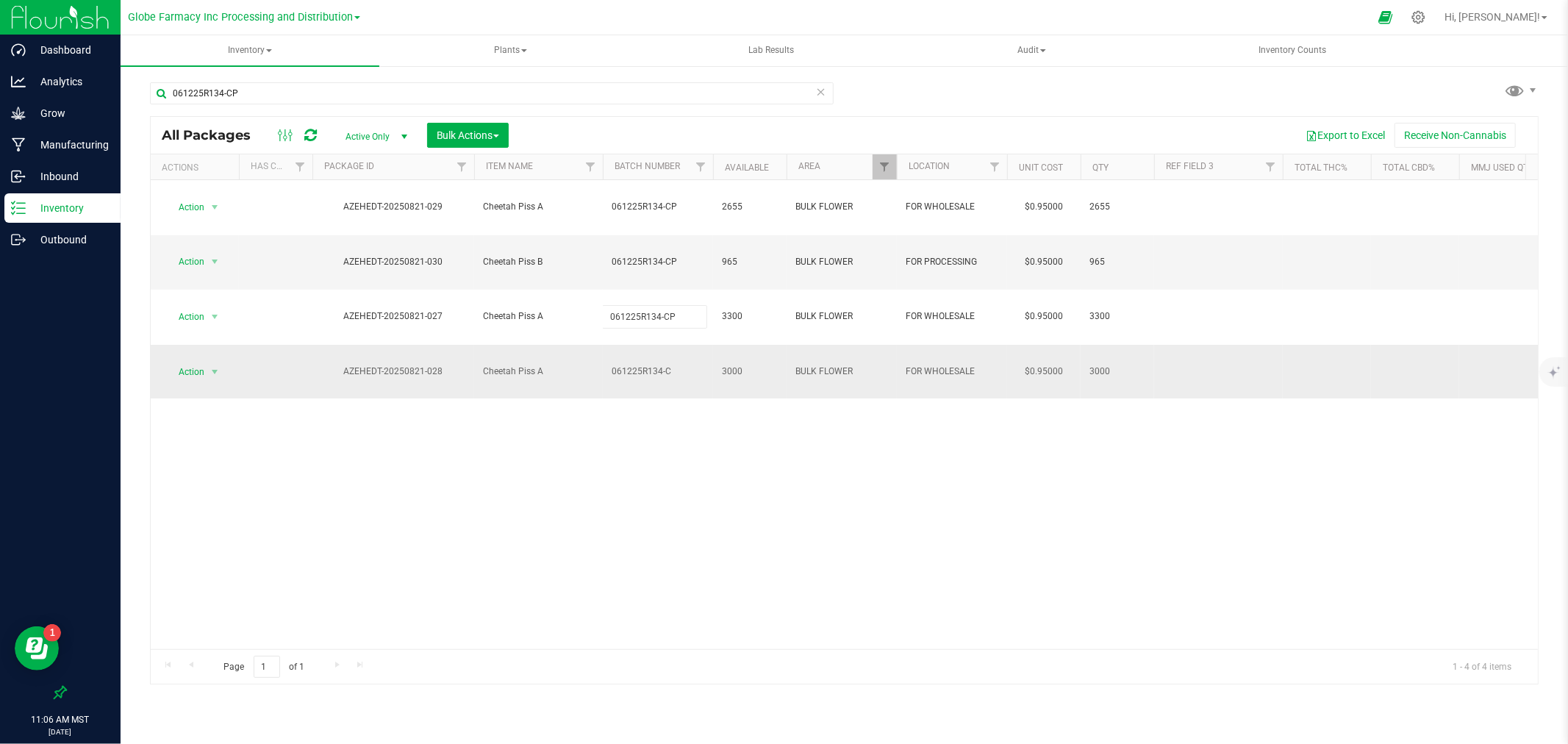
click at [625, 294] on div "All Packages Active Only Active Only Lab Samples Locked All Bulk Actions Add to…" at bounding box center [844, 401] width 1388 height 569
click at [625, 360] on input "061225R134-C" at bounding box center [654, 372] width 105 height 23
type input "061225R134-CP"
click at [440, 381] on div "All Packages Active Only Active Only Lab Samples Locked All Bulk Actions Add to…" at bounding box center [844, 401] width 1388 height 569
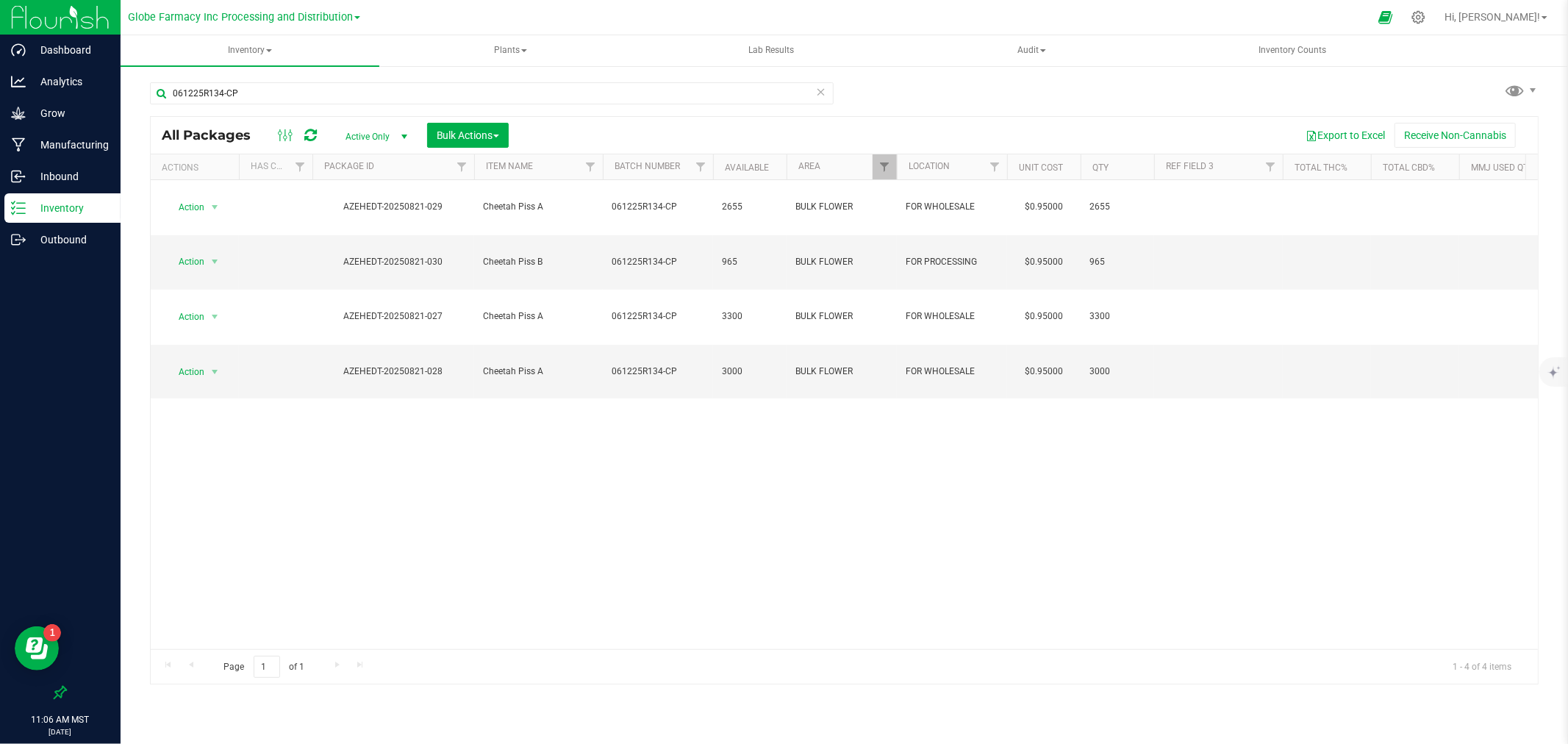
click at [308, 134] on icon at bounding box center [310, 135] width 13 height 15
click at [818, 85] on icon at bounding box center [821, 91] width 10 height 18
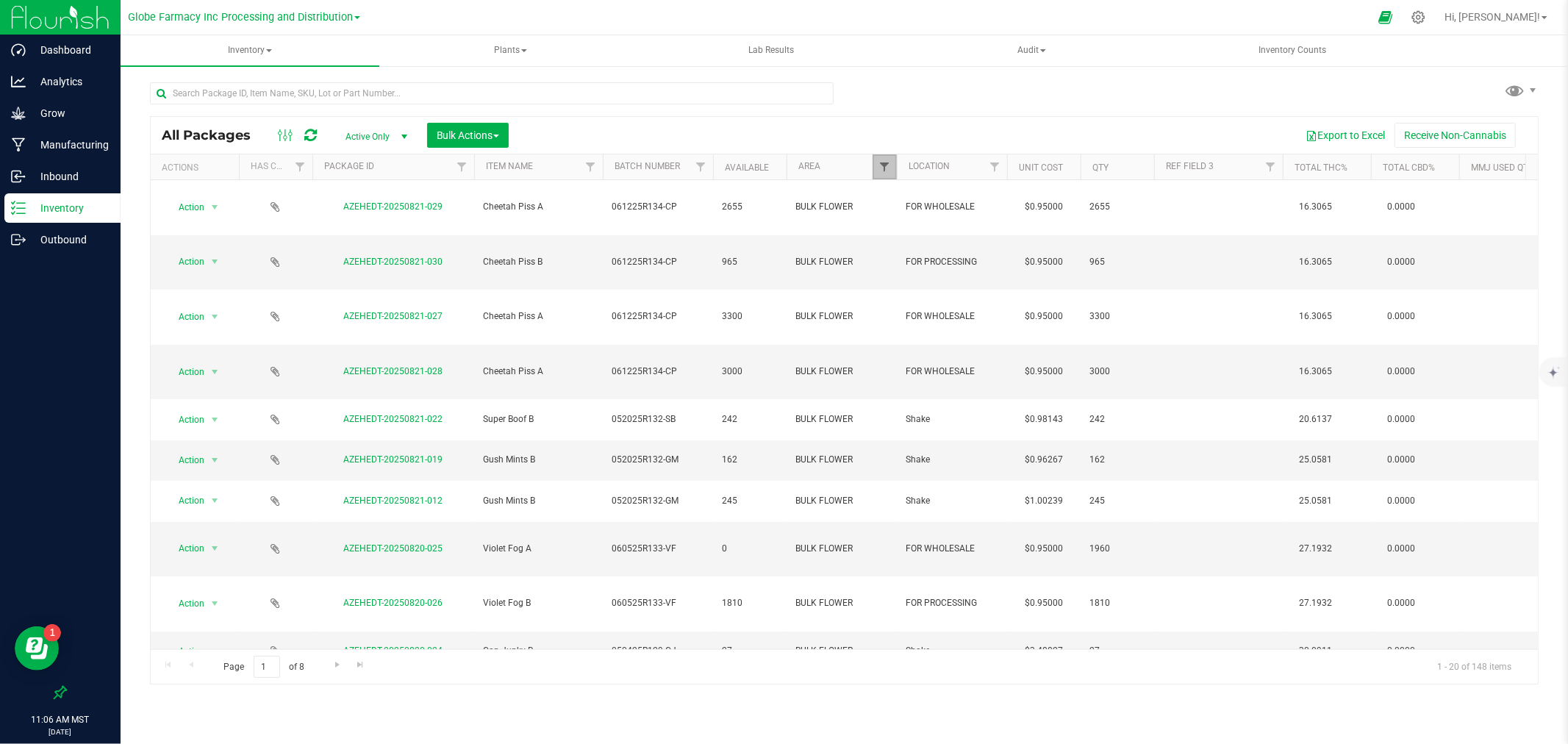
click at [885, 173] on span "Filter" at bounding box center [884, 167] width 12 height 12
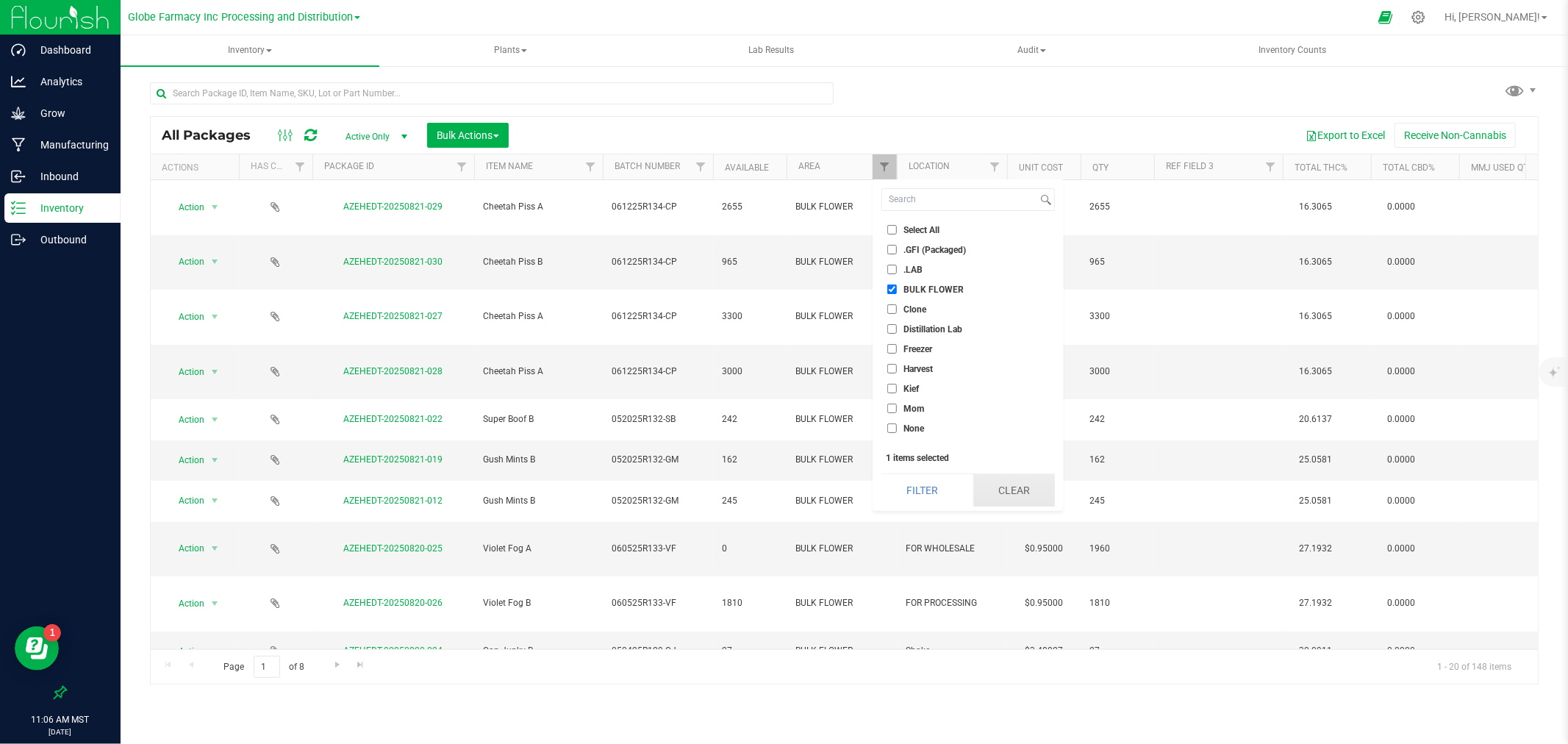
click at [1017, 482] on button "Clear" at bounding box center [1014, 491] width 82 height 33
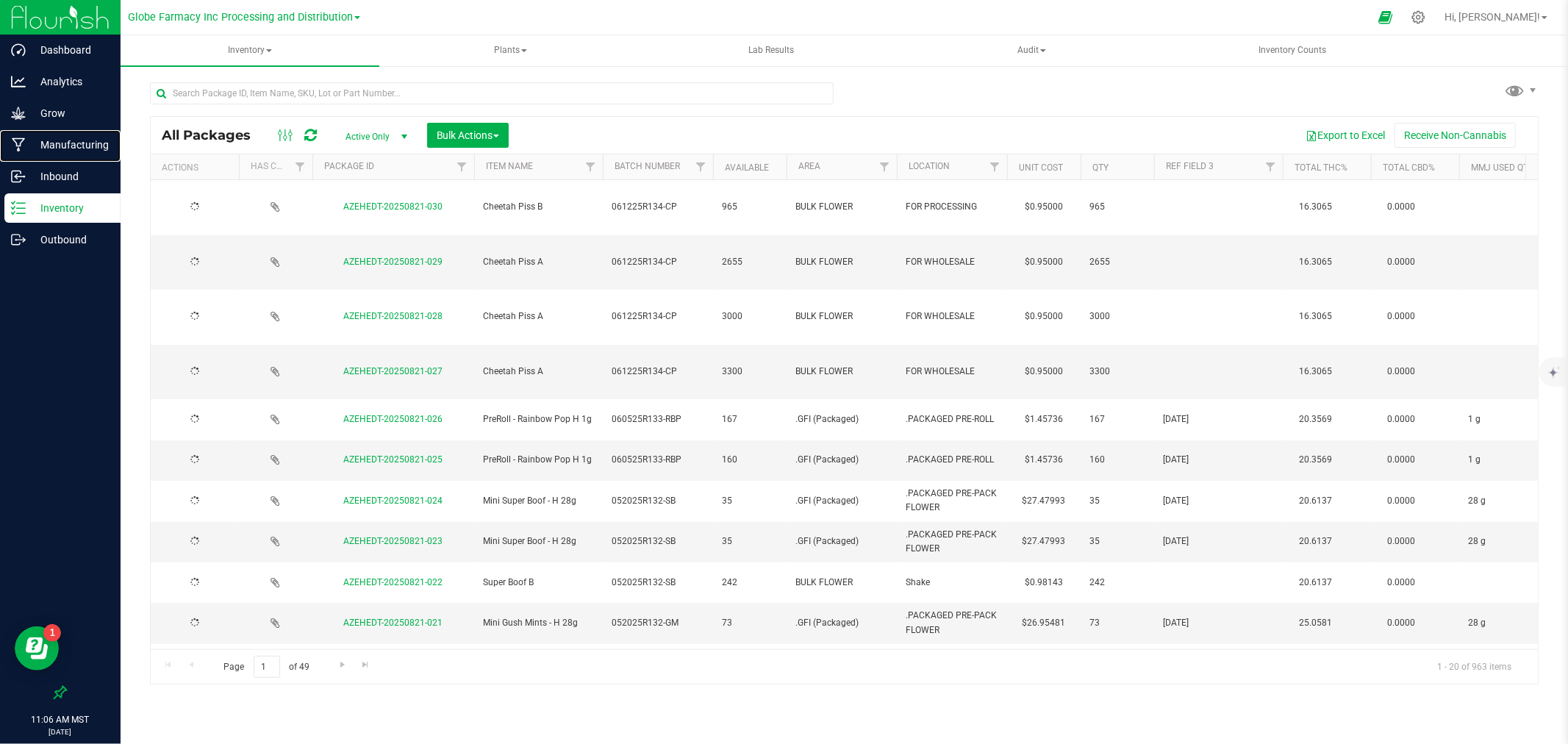
click at [34, 138] on p "Manufacturing" at bounding box center [70, 145] width 88 height 18
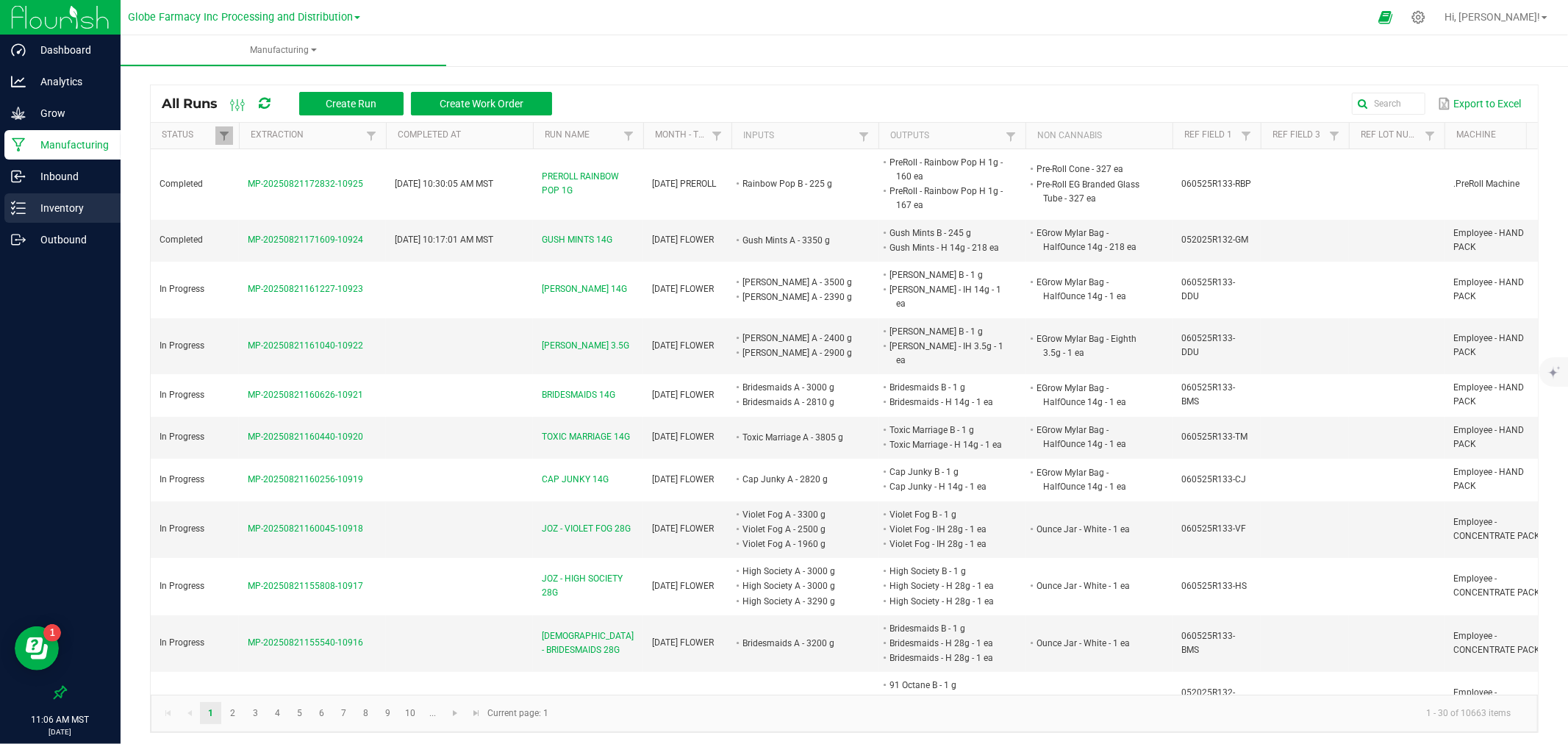
click at [3, 207] on link "Inventory" at bounding box center [60, 209] width 120 height 32
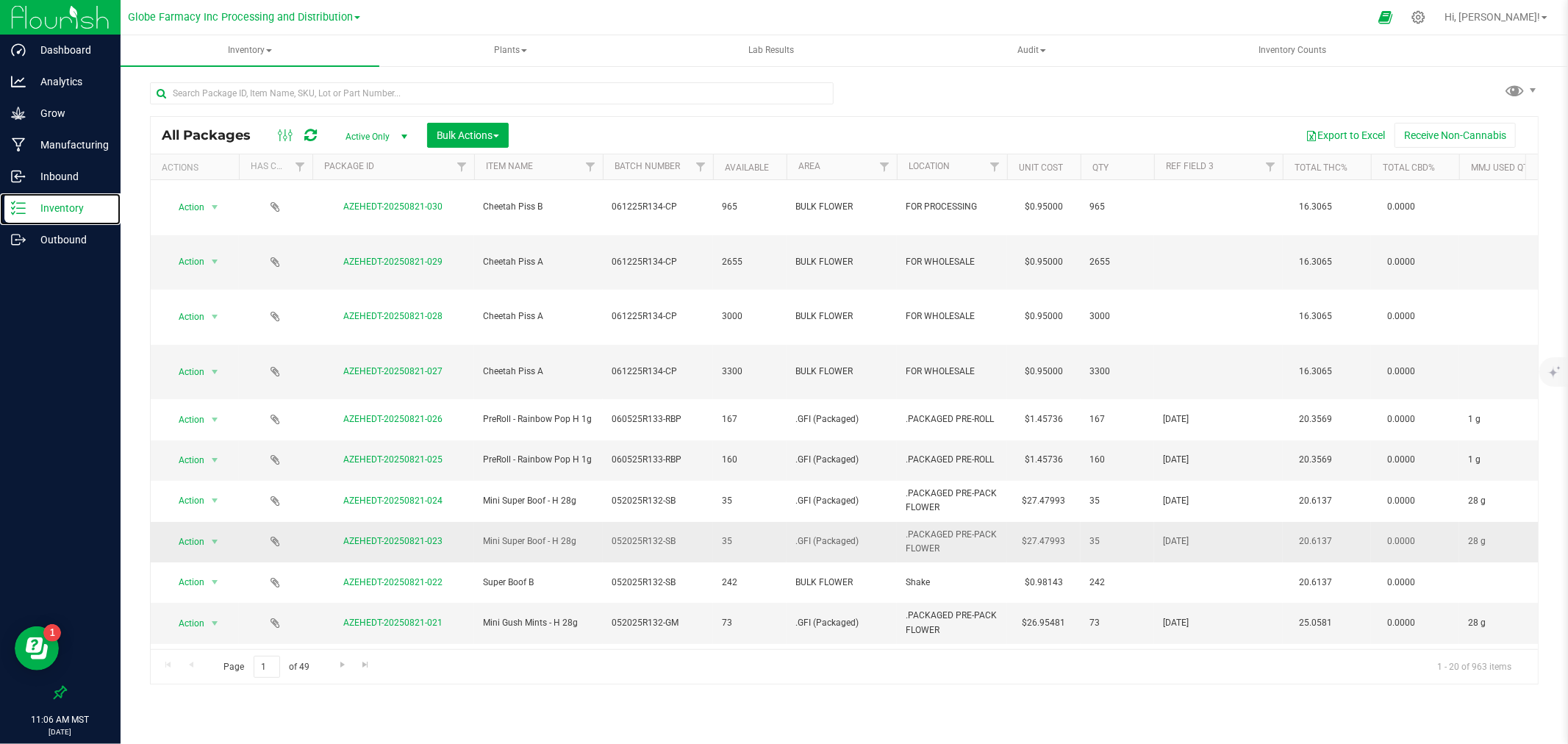
scroll to position [326, 0]
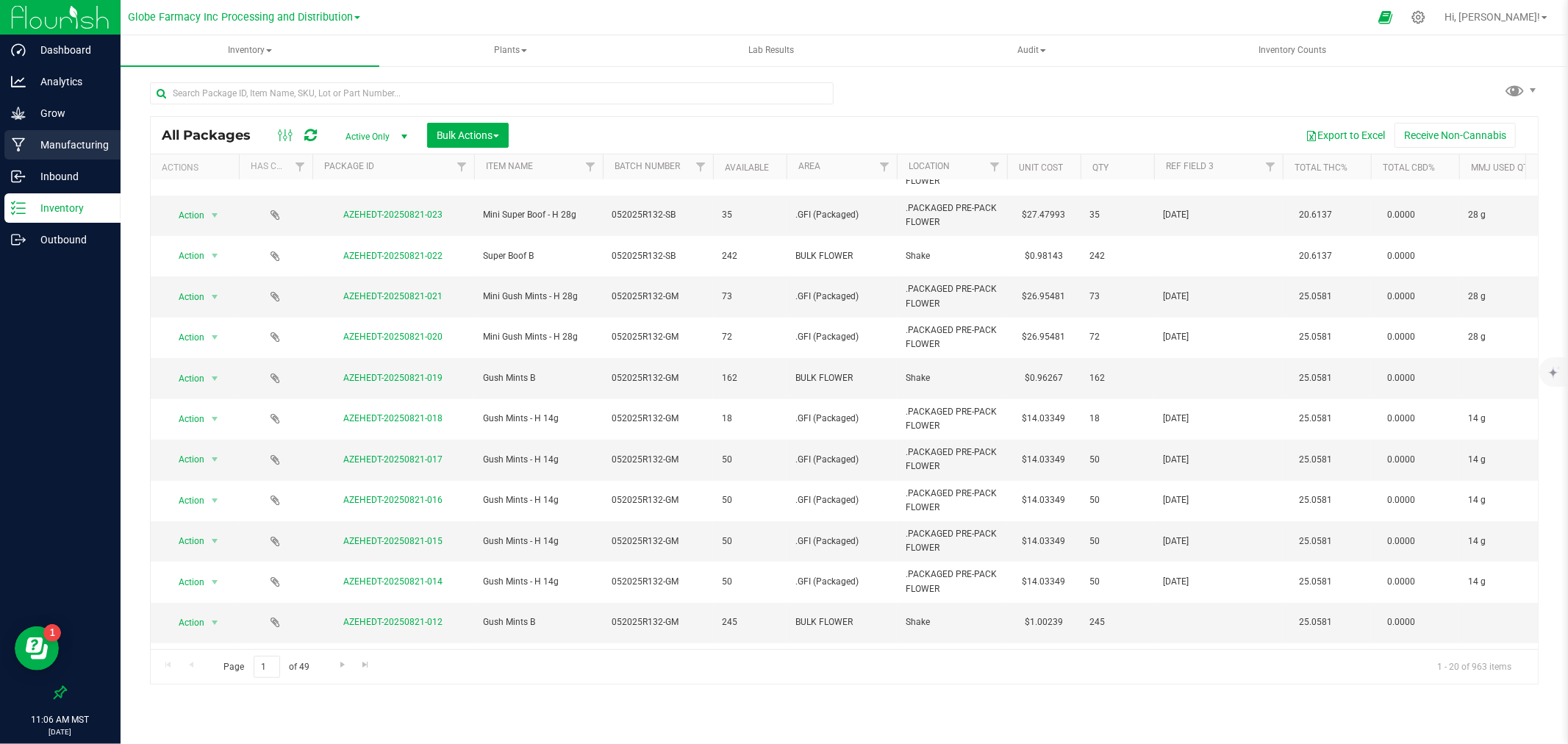
click at [71, 143] on p "Manufacturing" at bounding box center [70, 145] width 88 height 18
